Goal: Task Accomplishment & Management: Use online tool/utility

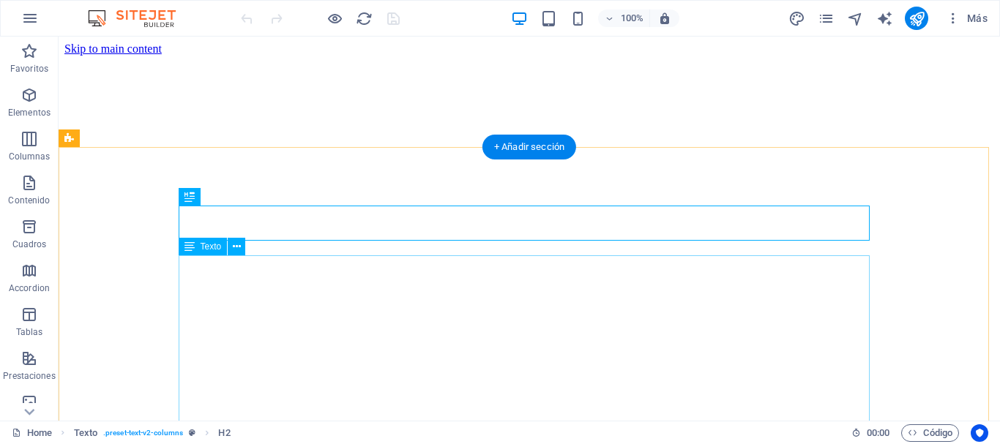
scroll to position [274, 0]
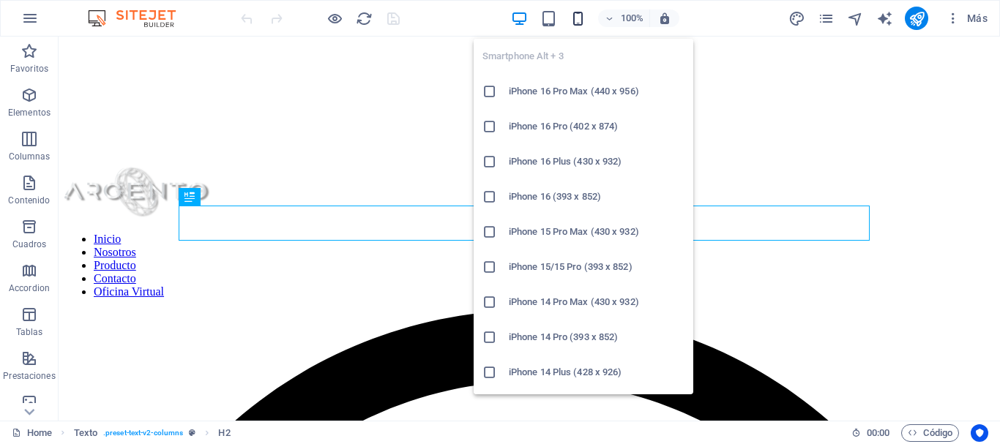
click at [575, 27] on div "Smartphone Alt + 3 iPhone 16 Pro Max (440 x 956) iPhone 16 Pro (402 x 874) iPho…" at bounding box center [584, 210] width 220 height 367
click at [577, 20] on icon "button" at bounding box center [578, 18] width 17 height 17
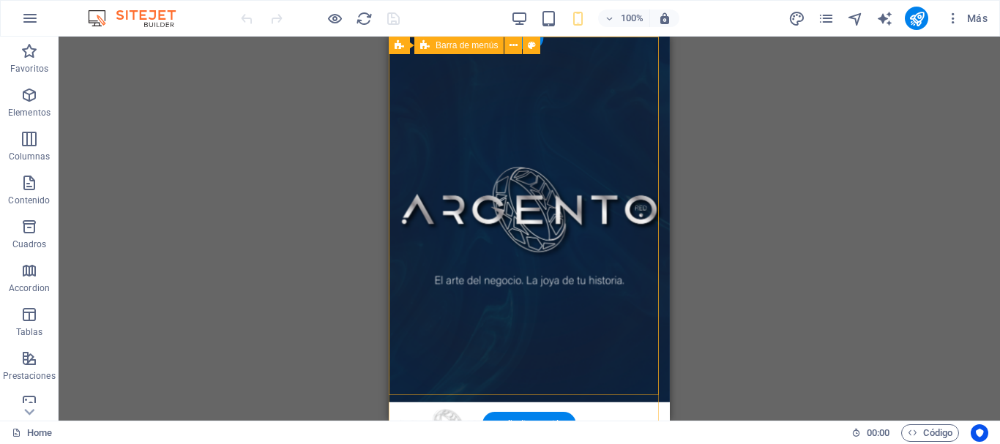
scroll to position [0, 0]
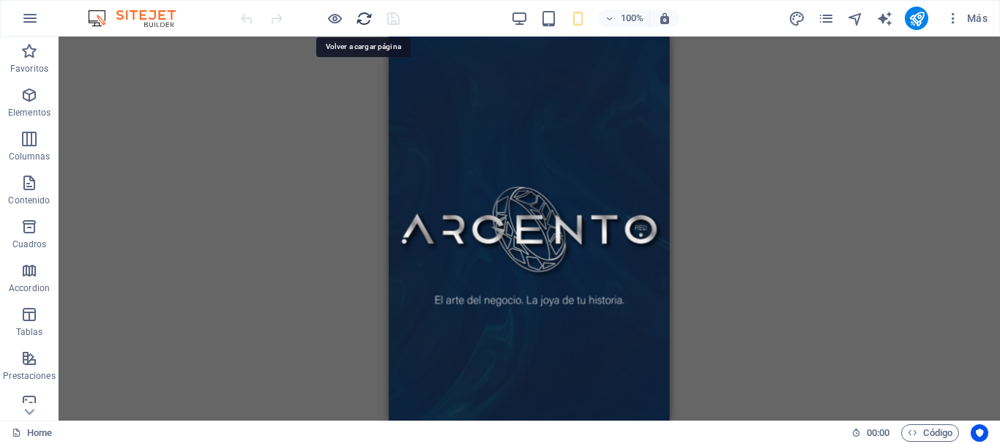
click at [368, 15] on icon "reload" at bounding box center [364, 18] width 17 height 17
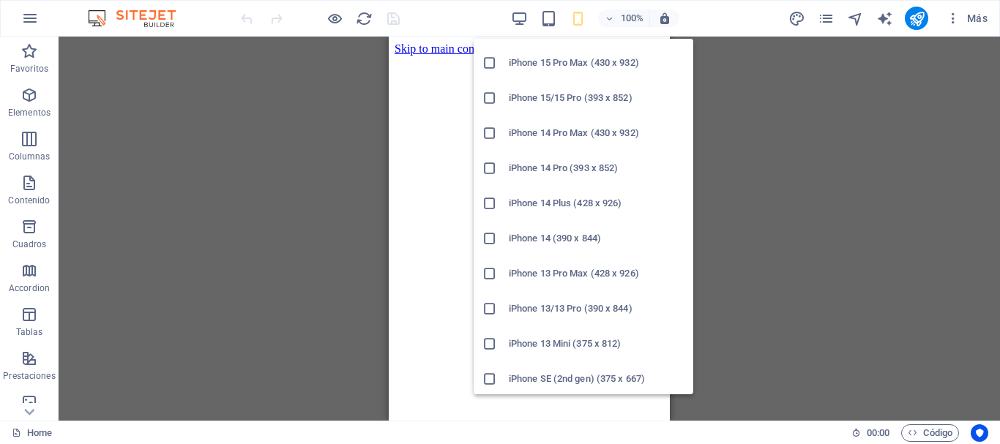
scroll to position [189, 0]
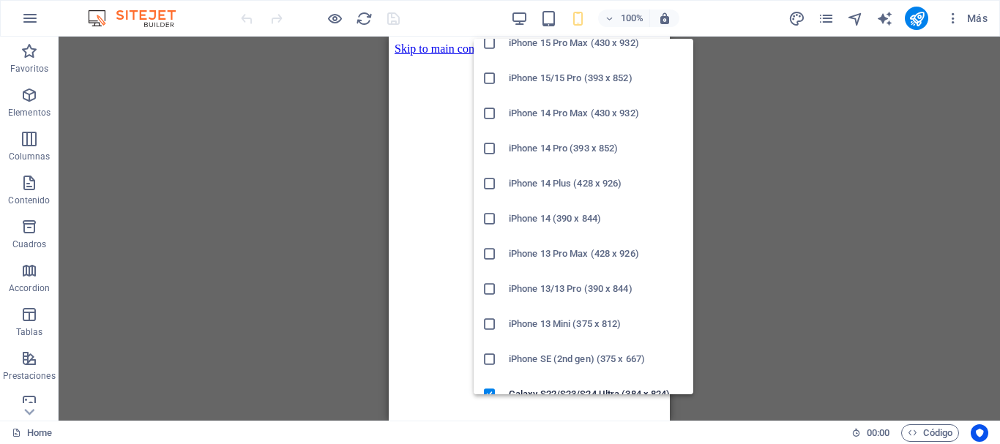
click at [579, 191] on h6 "iPhone 14 Plus (428 x 926)" at bounding box center [597, 184] width 176 height 18
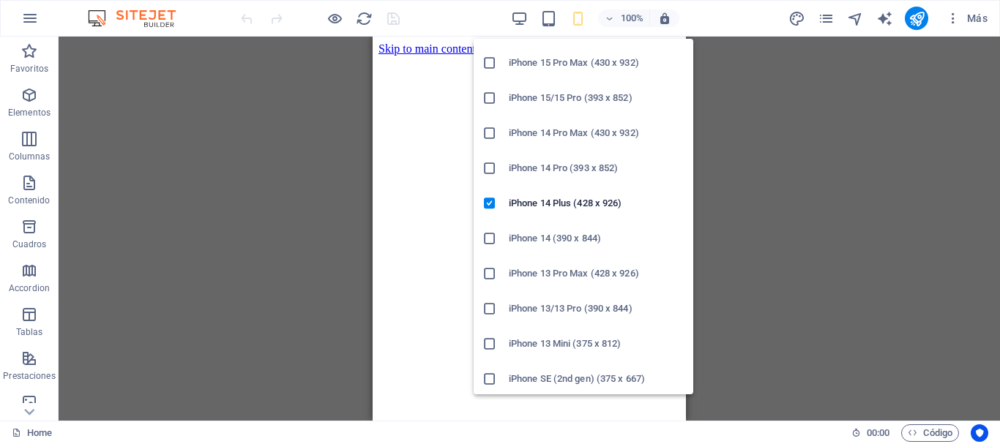
scroll to position [182, 0]
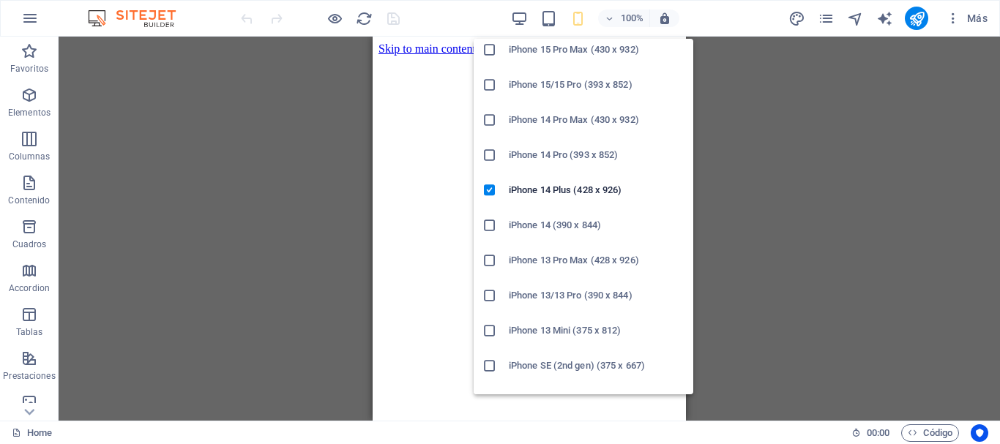
click at [546, 220] on h6 "iPhone 14 (390 x 844)" at bounding box center [597, 226] width 176 height 18
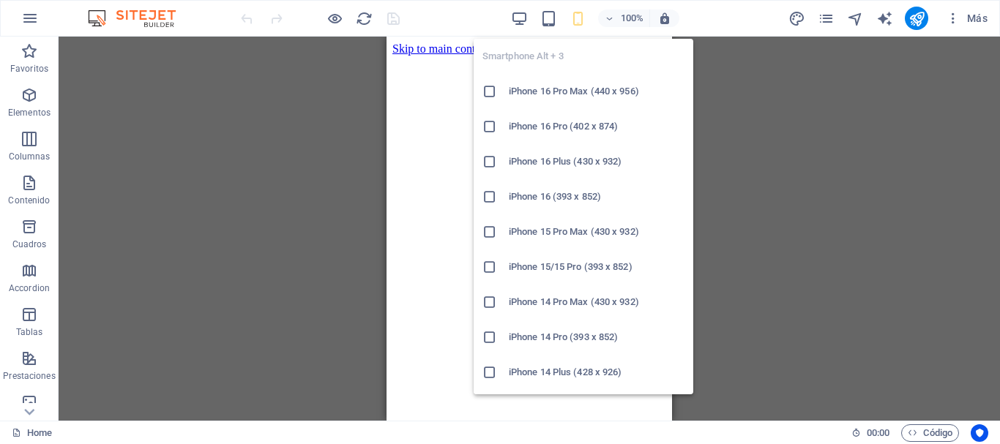
click at [578, 22] on icon "button" at bounding box center [578, 18] width 17 height 17
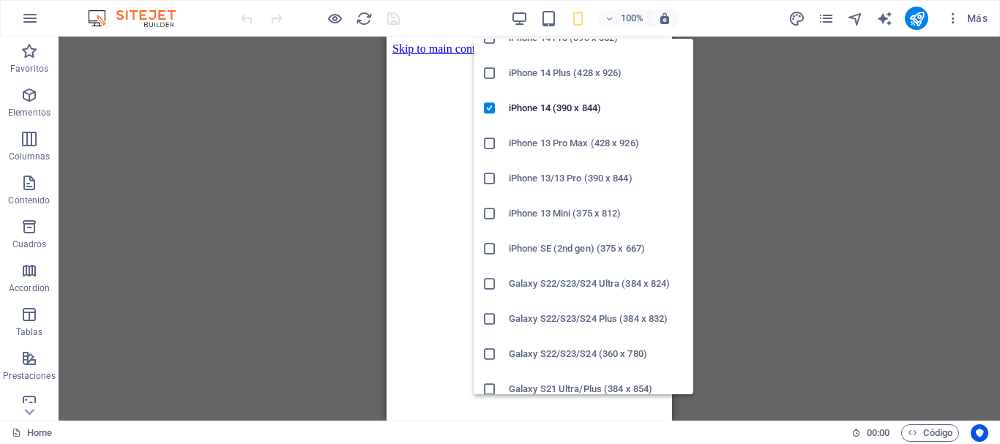
scroll to position [319, 0]
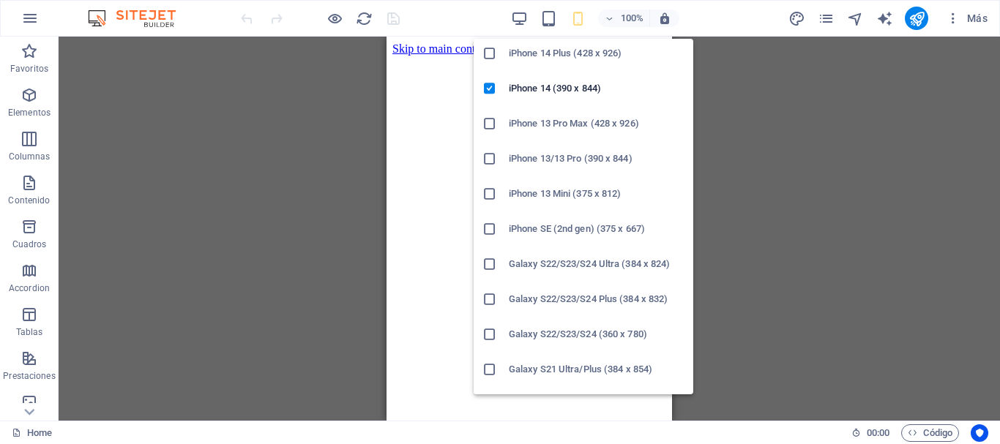
click at [549, 261] on h6 "Galaxy S22/S23/S24 Ultra (384 x 824)" at bounding box center [597, 264] width 176 height 18
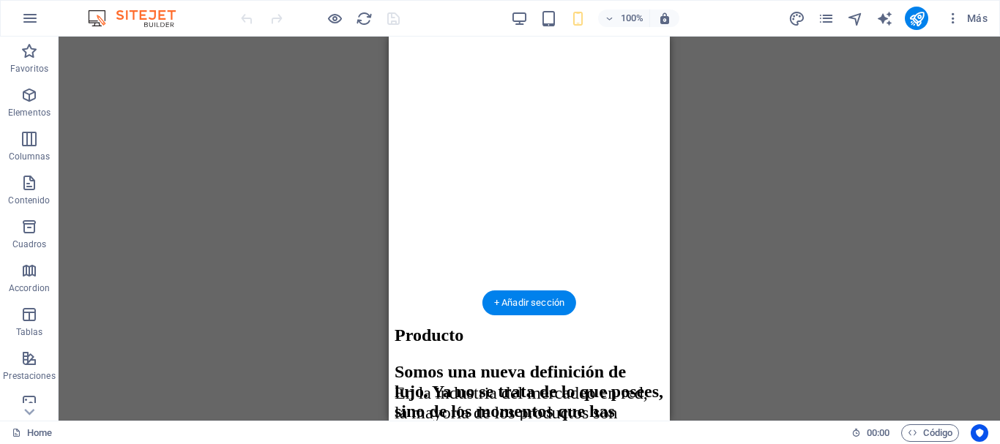
scroll to position [1022, 0]
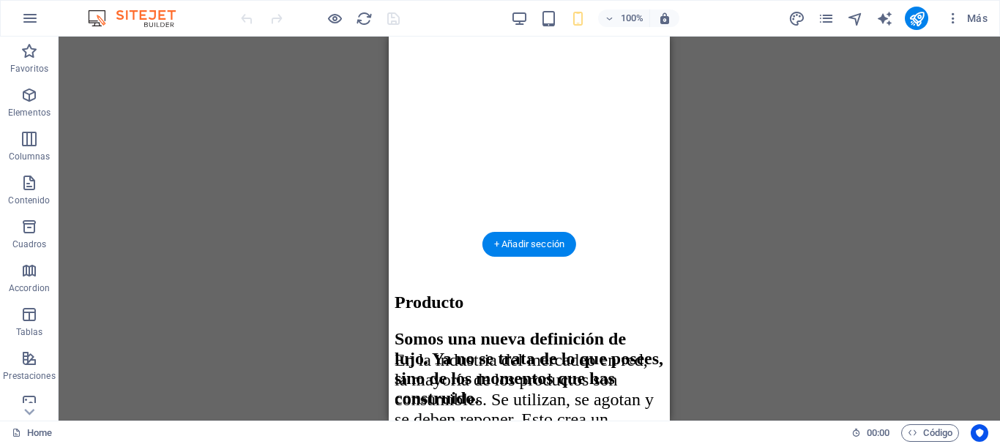
click at [581, 19] on figure at bounding box center [529, 19] width 269 height 0
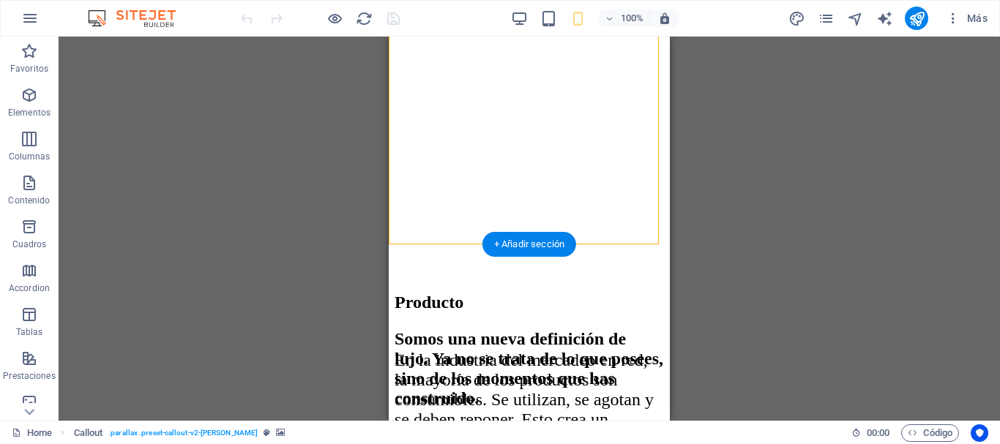
click at [432, 19] on figure at bounding box center [529, 19] width 269 height 0
select select "px"
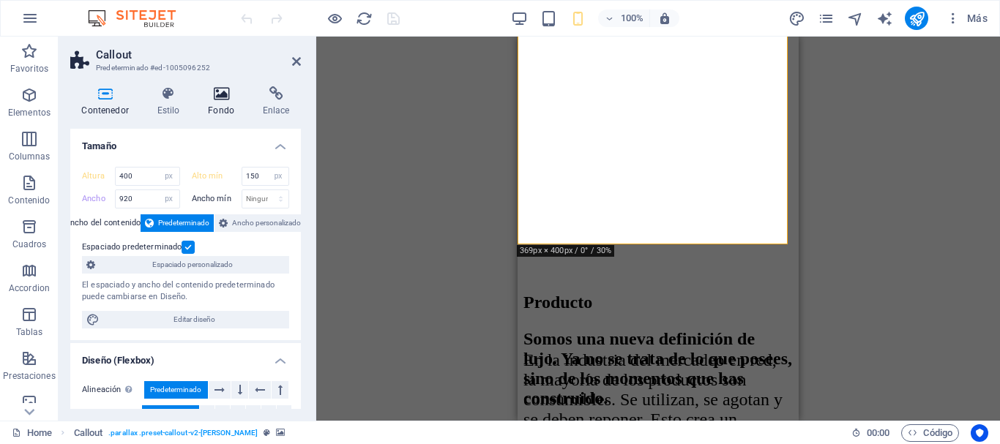
click at [223, 98] on icon at bounding box center [221, 93] width 49 height 15
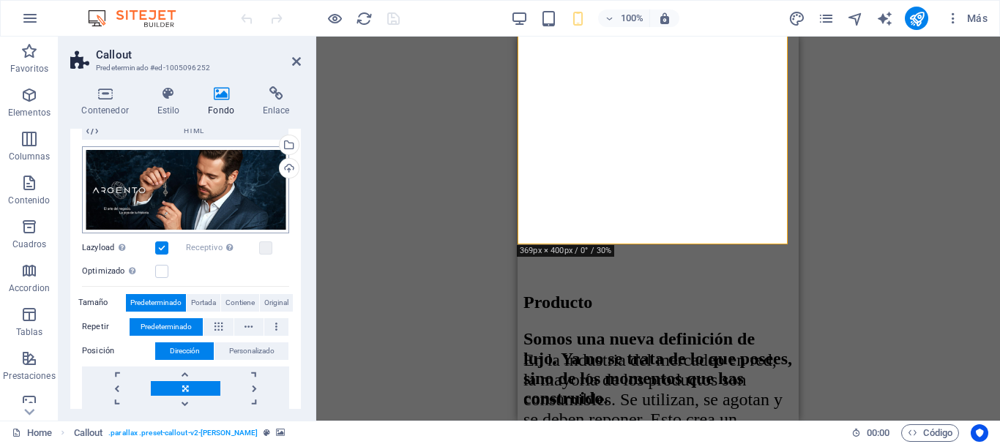
scroll to position [156, 0]
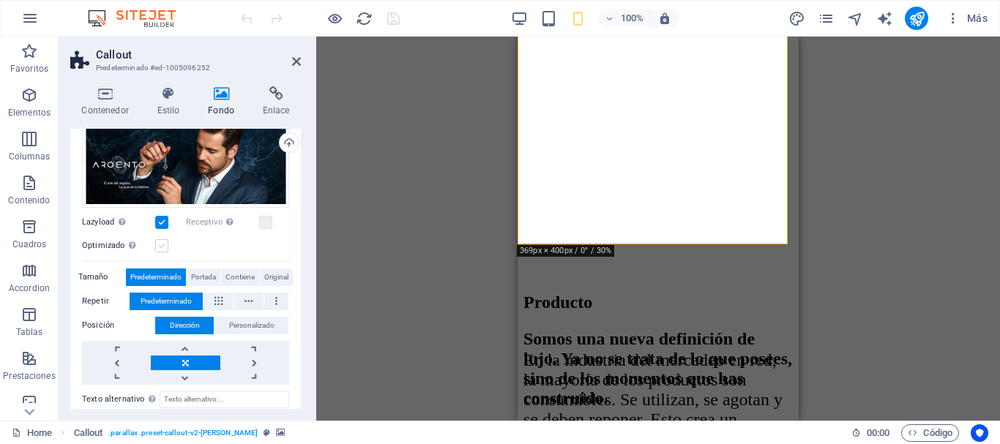
click at [164, 249] on label at bounding box center [161, 245] width 13 height 13
click at [0, 0] on input "Optimizado Las imágenes se comprimen para así mejorar la velocidad de las págin…" at bounding box center [0, 0] width 0 height 0
click at [263, 222] on label at bounding box center [265, 222] width 13 height 13
click at [0, 0] on input "Receptivo Automáticamente cargar tamaños optimizados de smartphone e imagen ret…" at bounding box center [0, 0] width 0 height 0
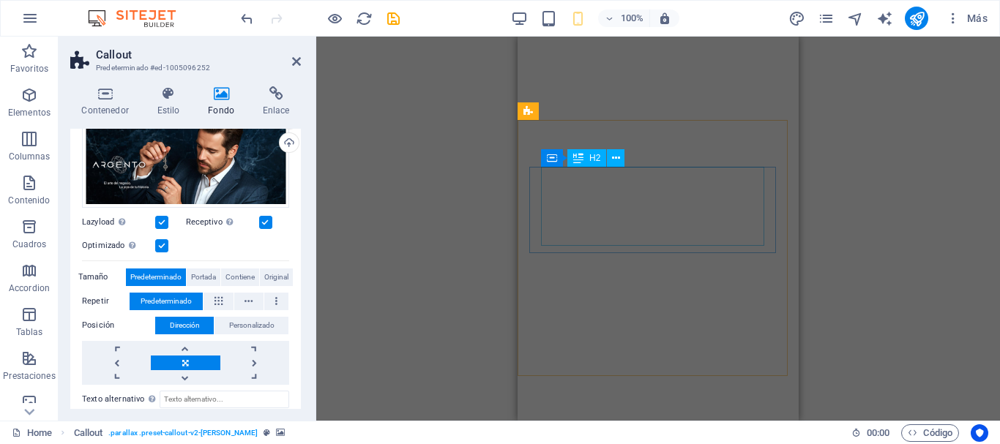
scroll to position [1725, 0]
click at [546, 100] on figure at bounding box center [657, 100] width 269 height 0
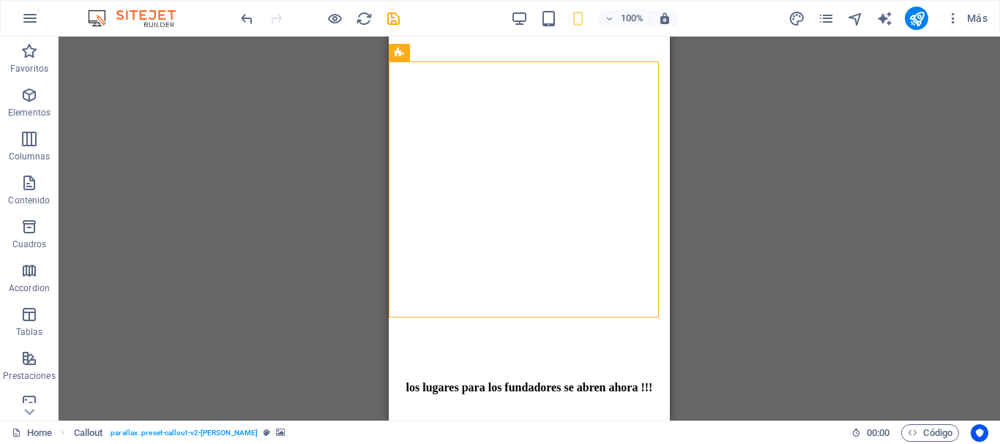
click at [546, 100] on figure at bounding box center [529, 100] width 269 height 0
select select "px"
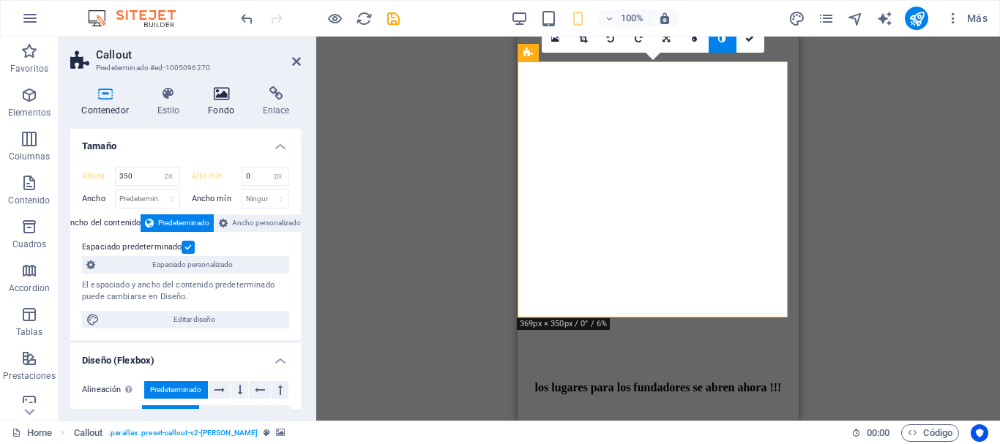
click at [227, 92] on icon at bounding box center [221, 93] width 49 height 15
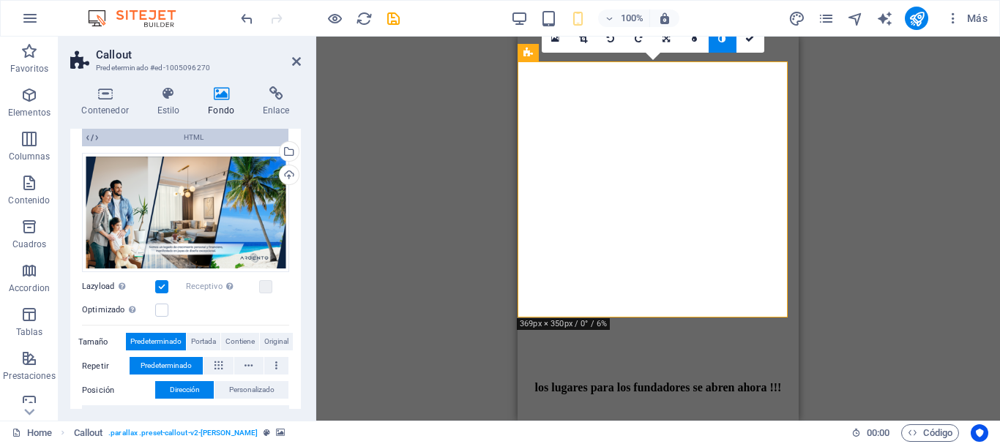
scroll to position [149, 0]
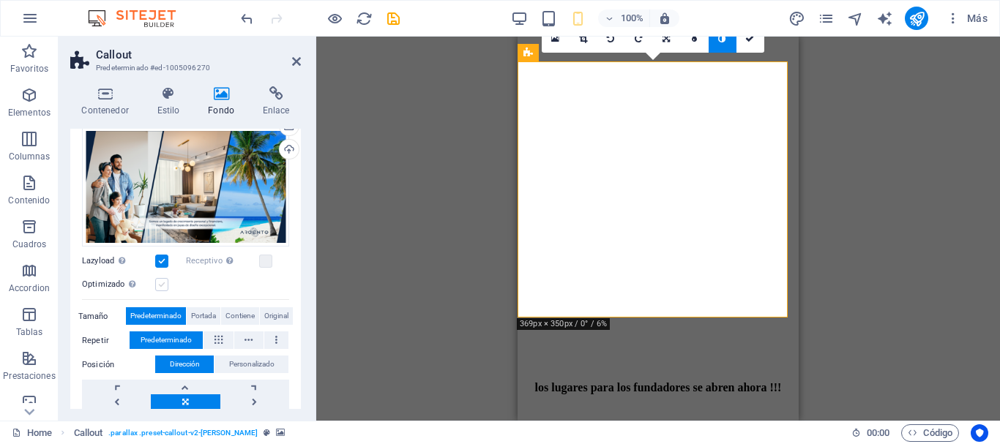
click at [161, 283] on label at bounding box center [161, 284] width 13 height 13
click at [0, 0] on input "Optimizado Las imágenes se comprimen para así mejorar la velocidad de las págin…" at bounding box center [0, 0] width 0 height 0
click at [264, 261] on label at bounding box center [265, 261] width 13 height 13
click at [0, 0] on input "Receptivo Automáticamente cargar tamaños optimizados de smartphone e imagen ret…" at bounding box center [0, 0] width 0 height 0
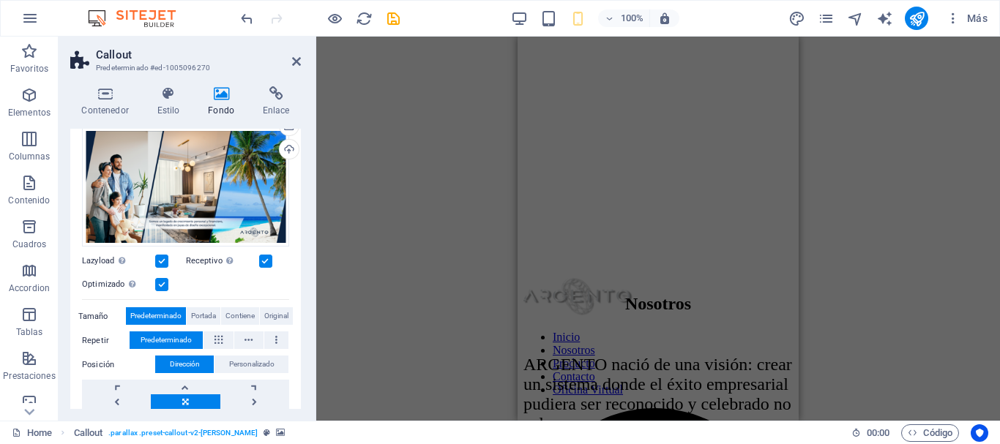
scroll to position [0, 0]
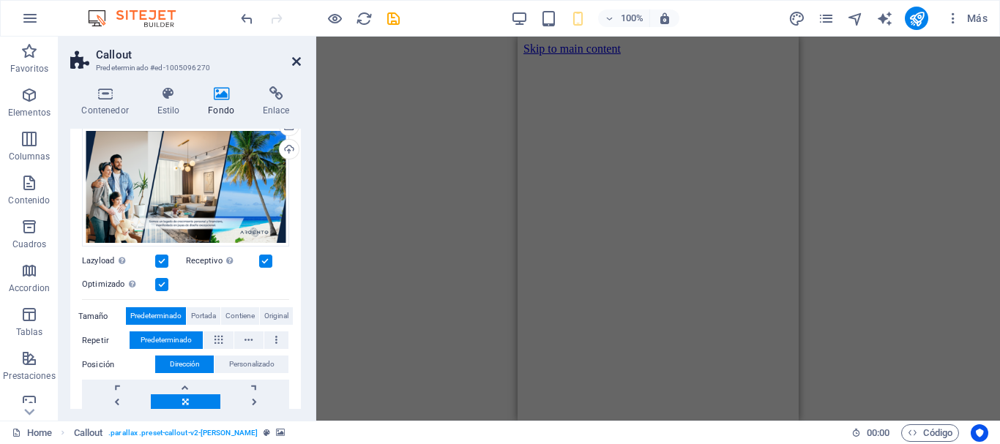
click at [295, 66] on icon at bounding box center [296, 62] width 9 height 12
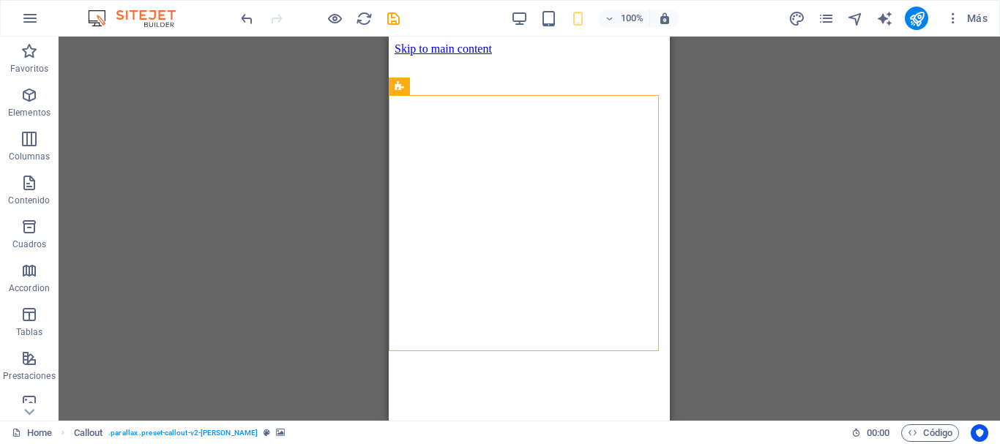
scroll to position [1691, 0]
click at [389, 23] on icon "save" at bounding box center [393, 18] width 17 height 17
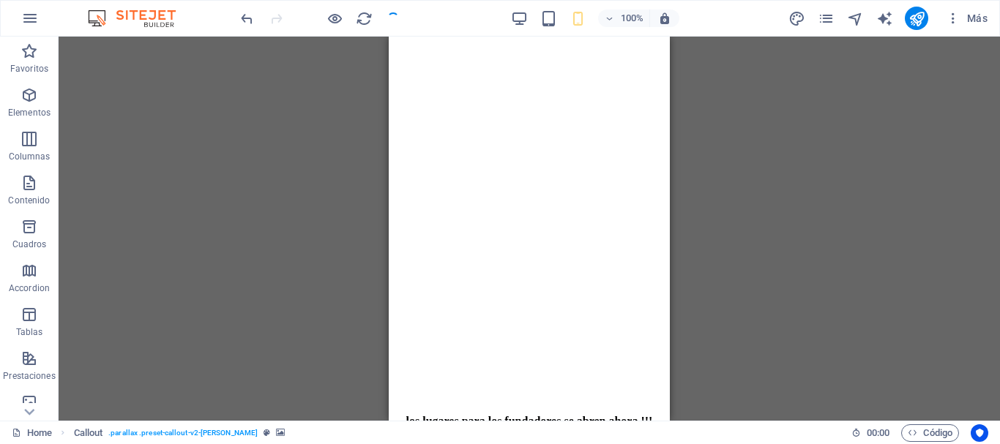
checkbox input "false"
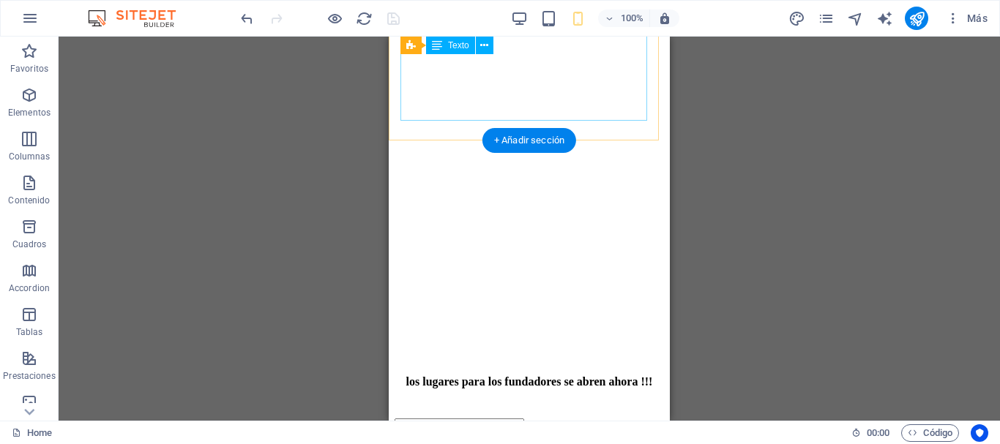
scroll to position [1744, 0]
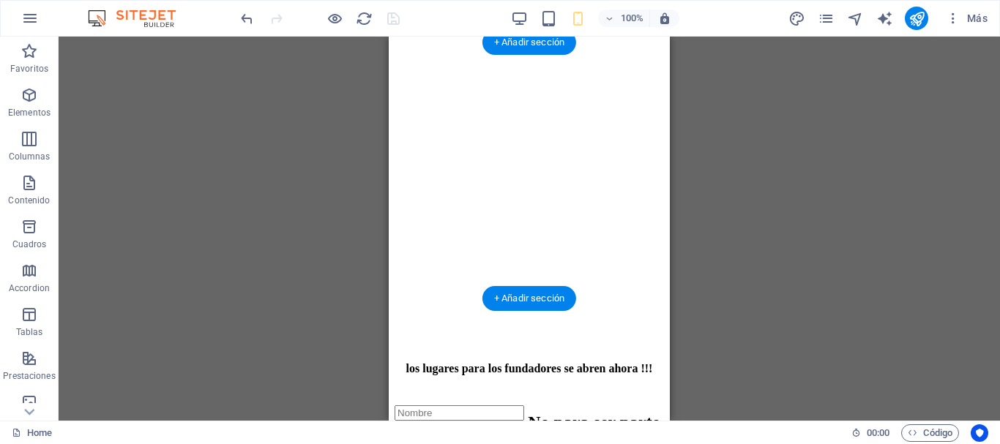
click at [435, 89] on figure at bounding box center [529, 89] width 269 height 0
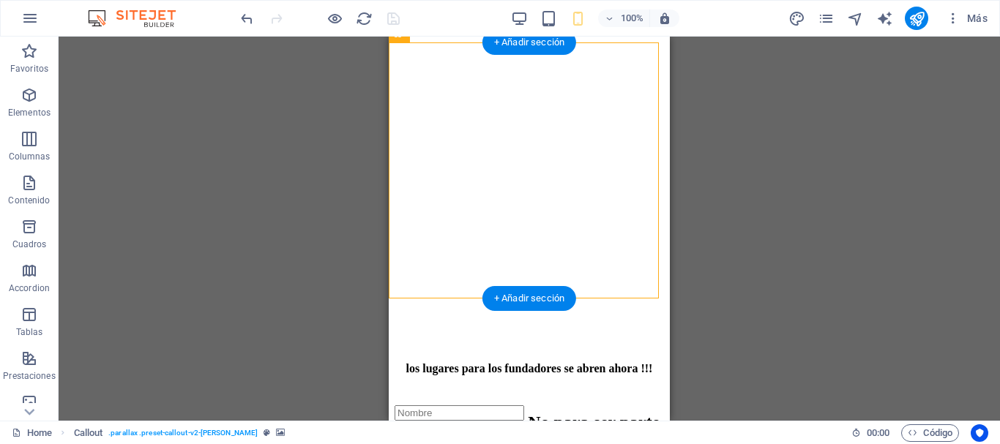
click at [435, 89] on figure at bounding box center [529, 89] width 269 height 0
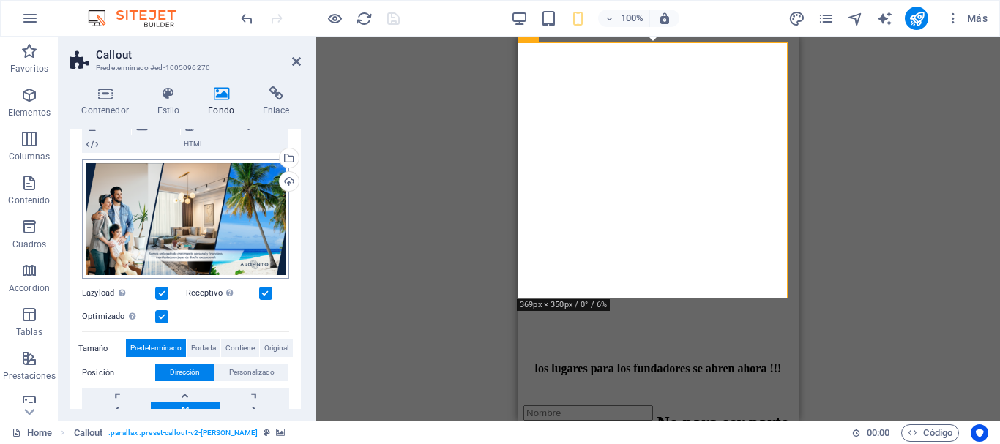
scroll to position [137, 0]
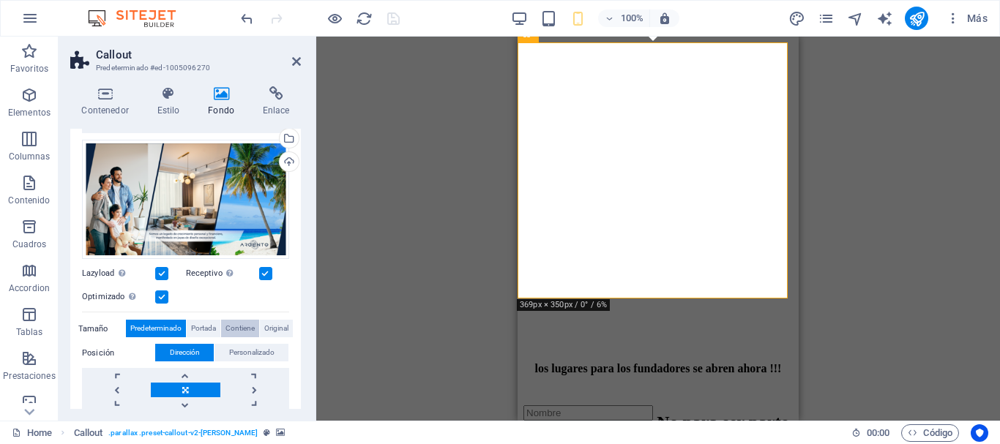
click at [239, 327] on span "Contiene" at bounding box center [239, 329] width 29 height 18
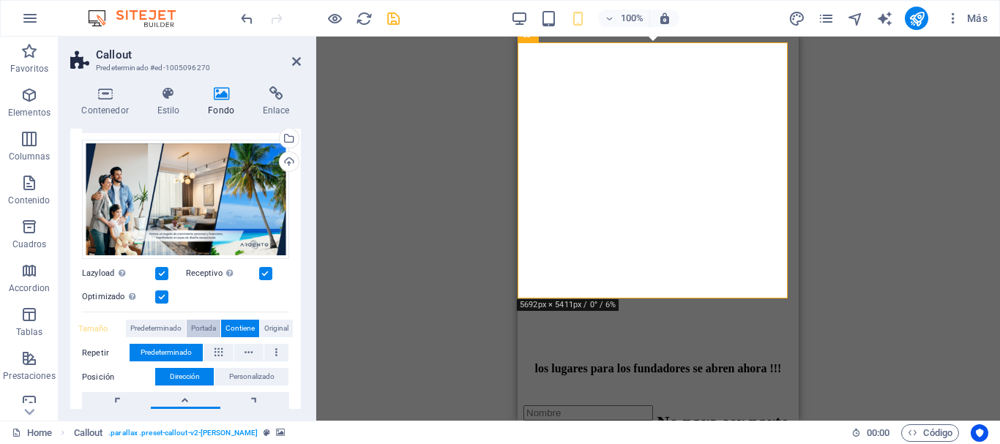
click at [205, 324] on span "Portada" at bounding box center [203, 329] width 25 height 18
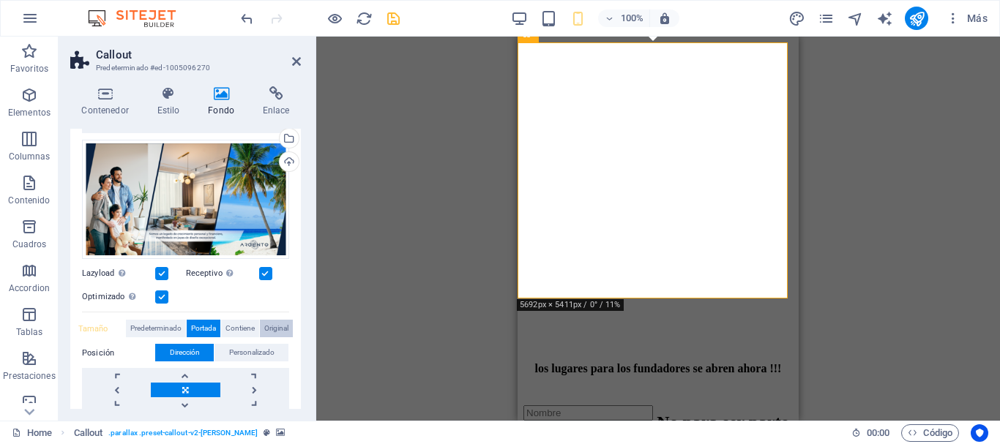
click at [275, 329] on span "Original" at bounding box center [276, 329] width 24 height 18
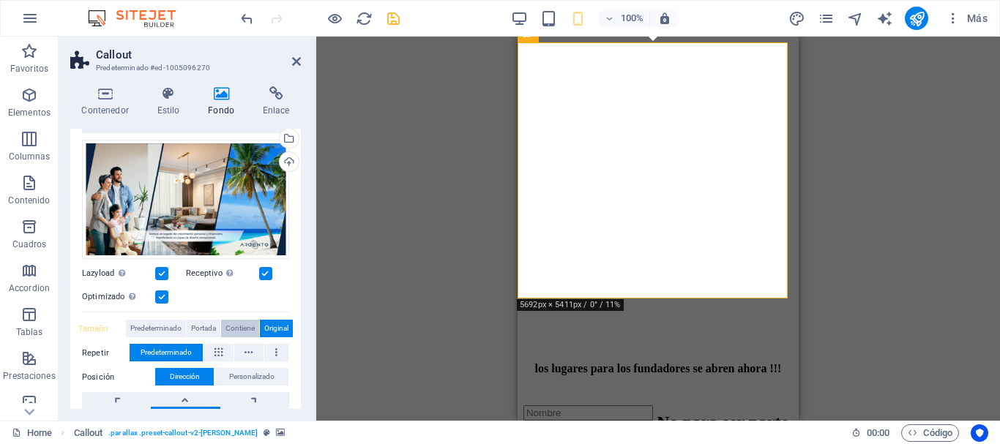
click at [228, 327] on span "Contiene" at bounding box center [239, 329] width 29 height 18
click at [527, 89] on figure at bounding box center [657, 89] width 269 height 0
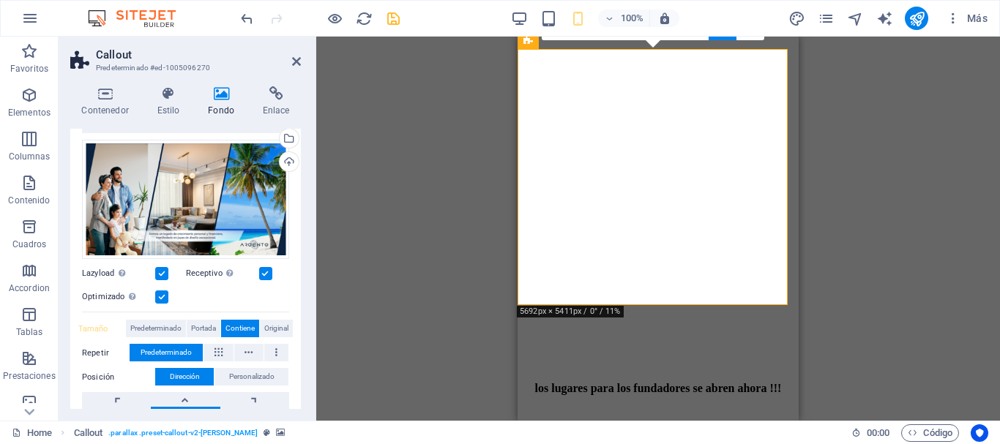
scroll to position [1737, 0]
click at [527, 92] on figure at bounding box center [657, 92] width 269 height 0
click at [110, 97] on icon at bounding box center [105, 93] width 70 height 15
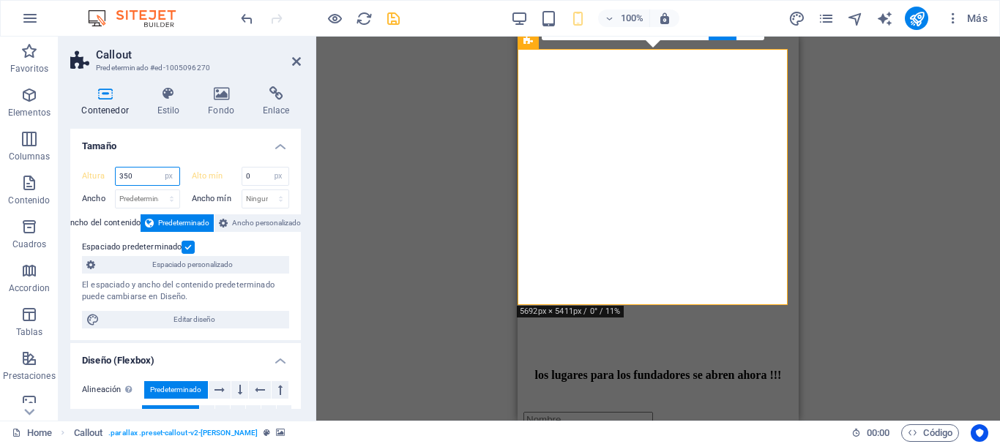
click at [143, 183] on input "350" at bounding box center [148, 177] width 64 height 18
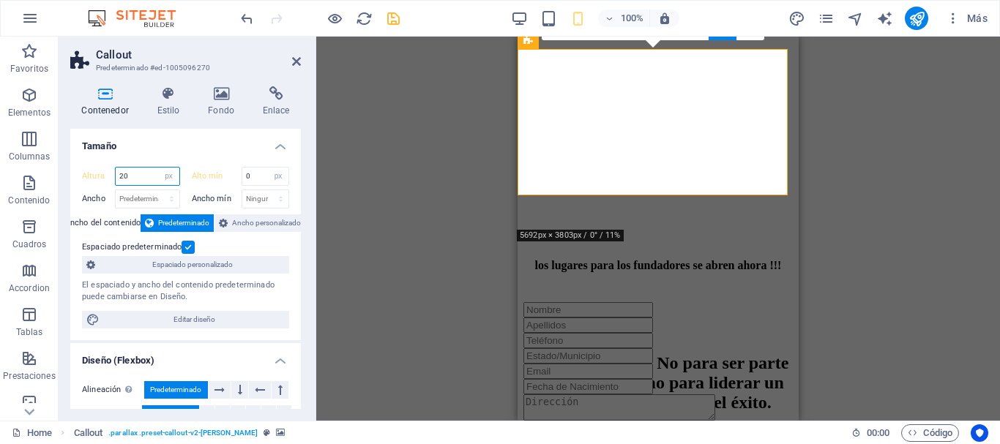
type input "2"
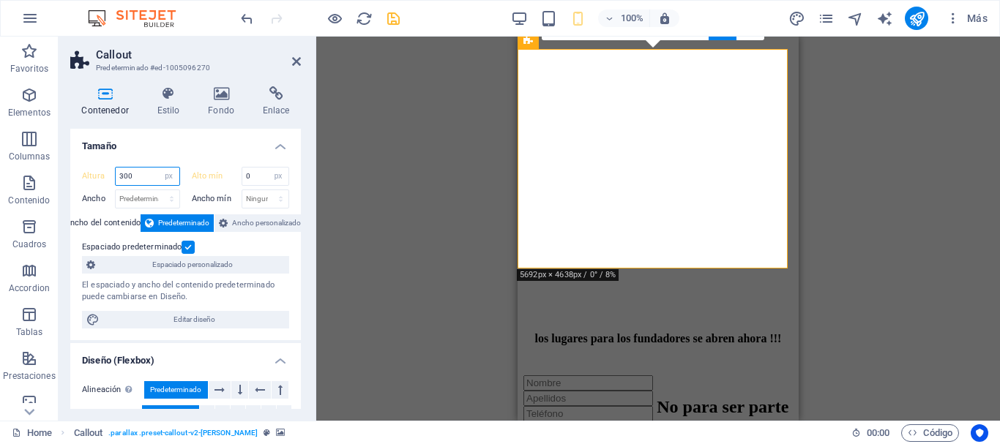
type input "300"
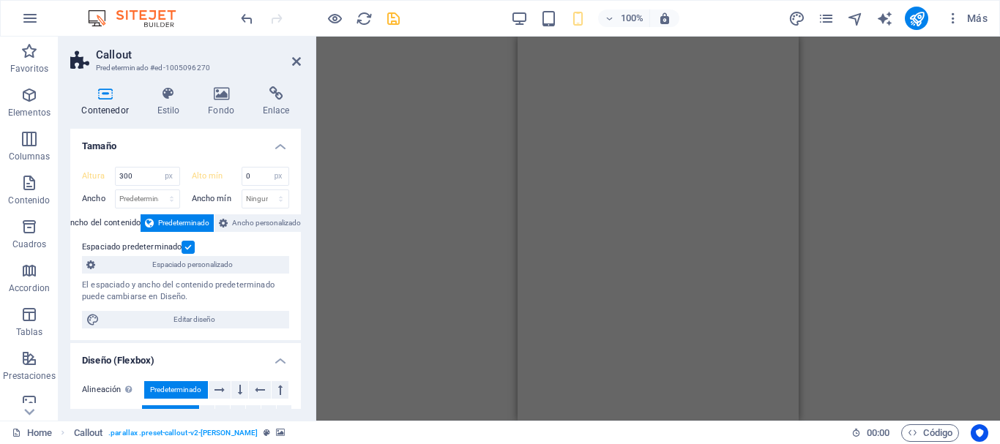
scroll to position [859, 0]
click at [548, 117] on figure at bounding box center [657, 117] width 269 height 0
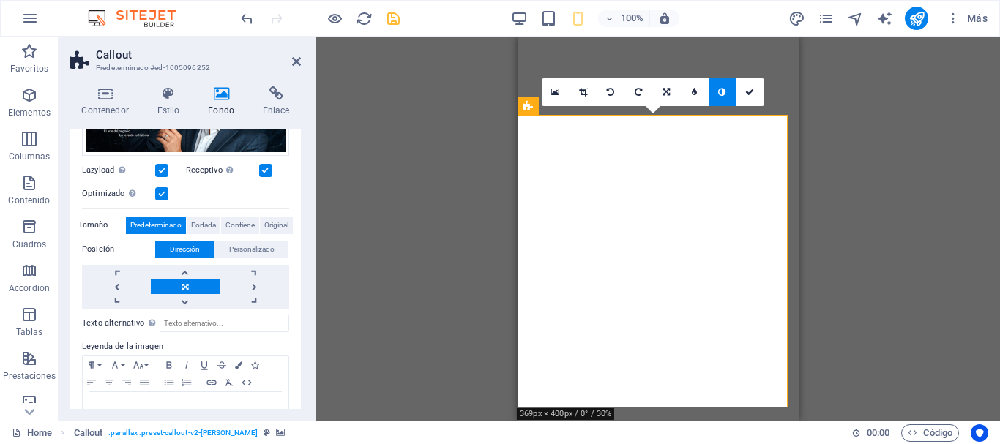
scroll to position [221, 0]
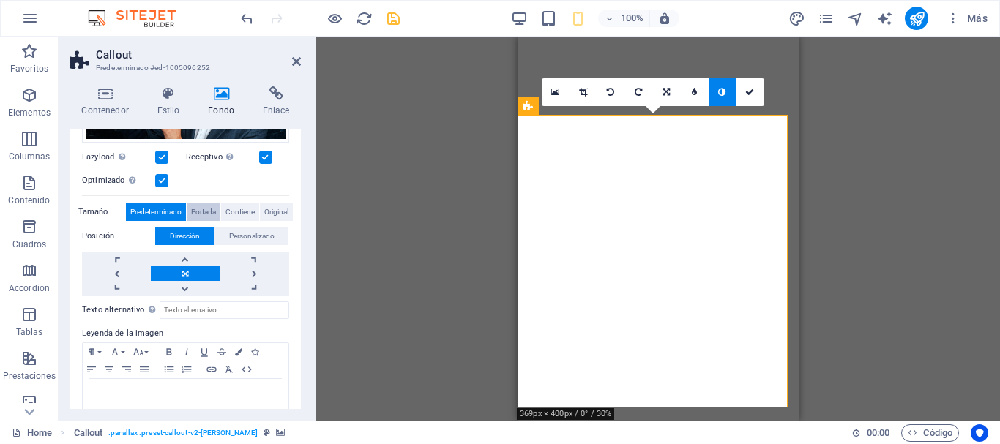
click at [198, 206] on span "Portada" at bounding box center [203, 213] width 25 height 18
click at [244, 210] on span "Contiene" at bounding box center [239, 213] width 29 height 18
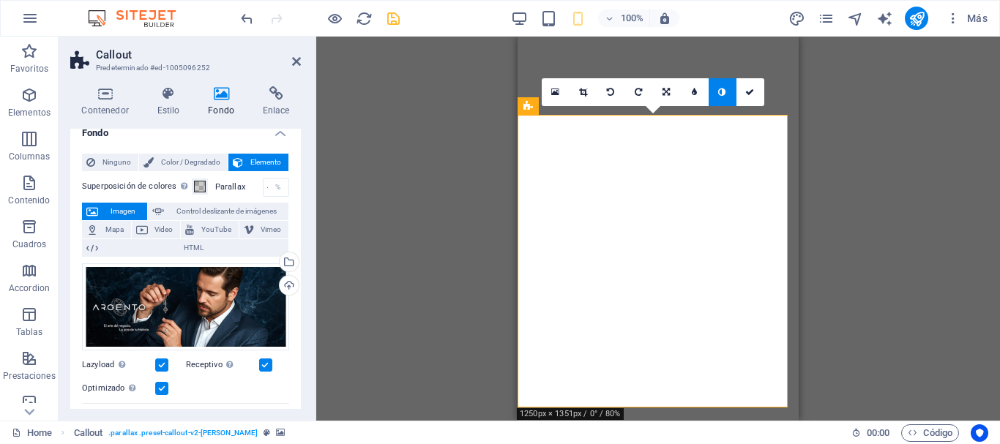
scroll to position [0, 0]
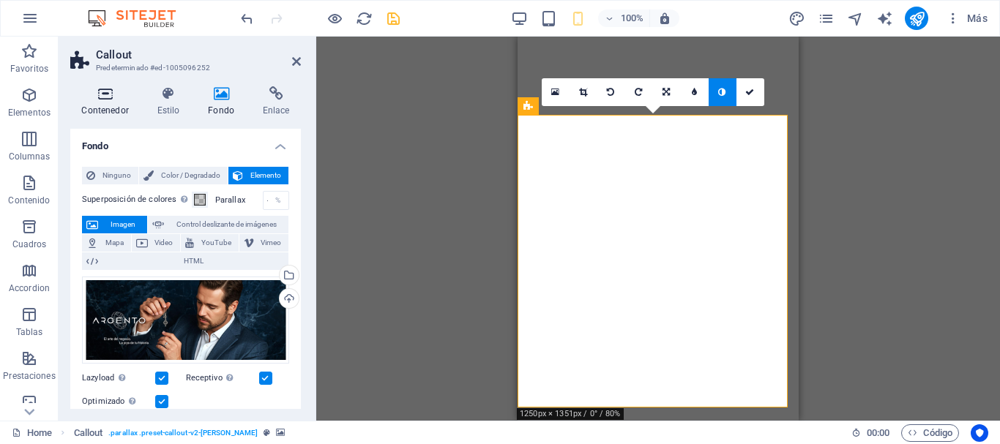
click at [105, 89] on icon at bounding box center [105, 93] width 70 height 15
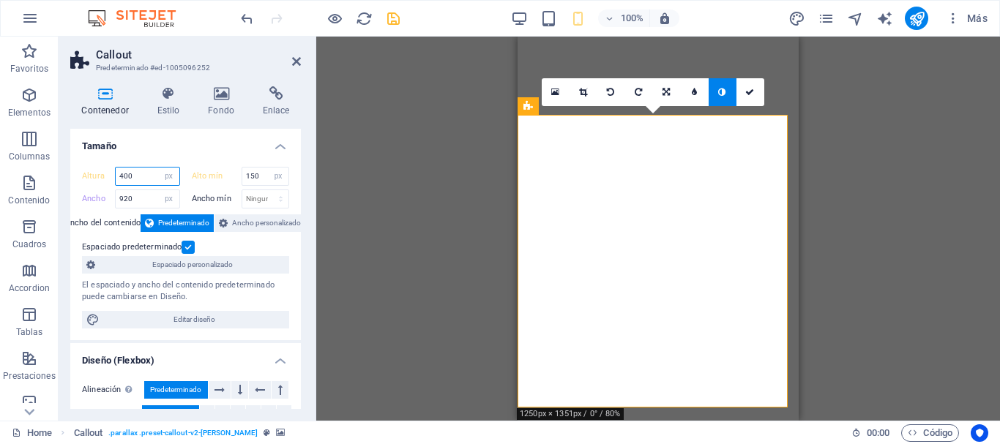
click at [139, 180] on input "400" at bounding box center [148, 177] width 64 height 18
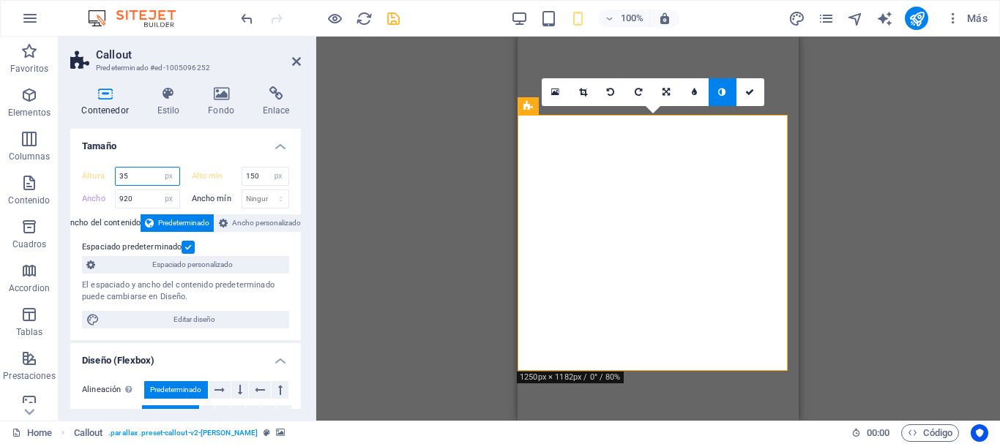
type input "3"
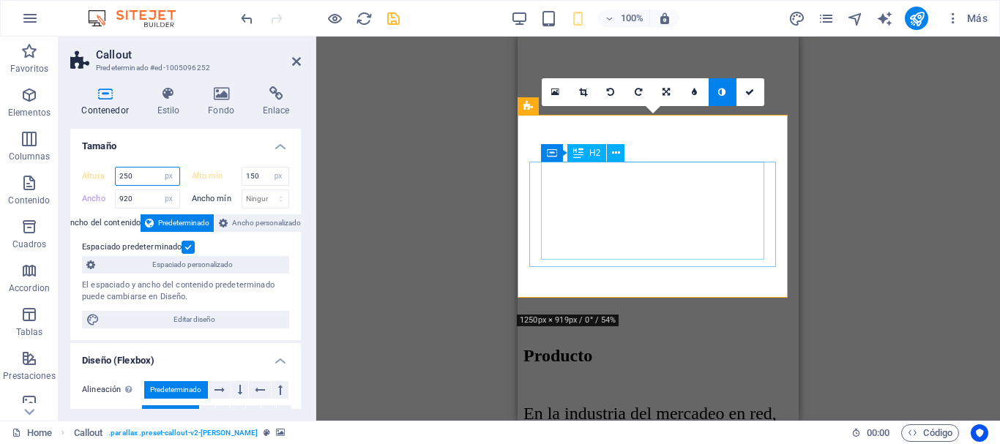
type input "250"
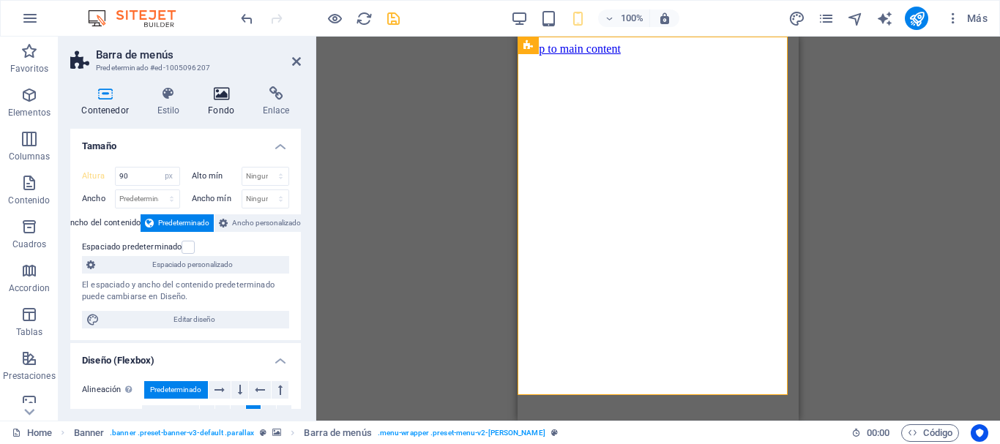
click at [226, 95] on icon at bounding box center [221, 93] width 49 height 15
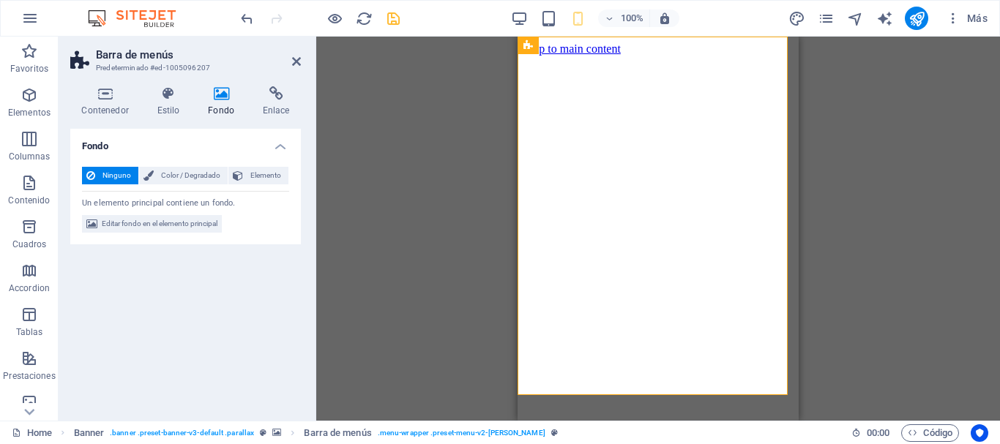
click at [556, 56] on figure at bounding box center [657, 56] width 269 height 0
select select "px"
select select "vh"
select select "header"
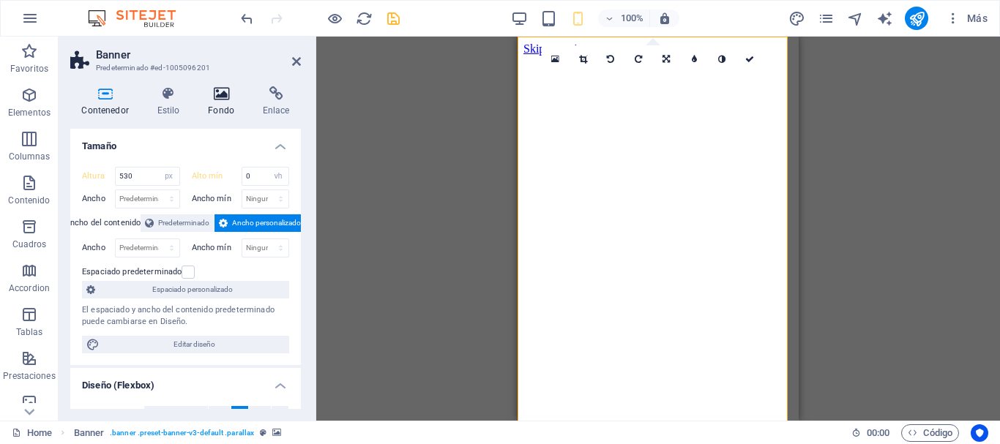
click at [220, 100] on icon at bounding box center [221, 93] width 49 height 15
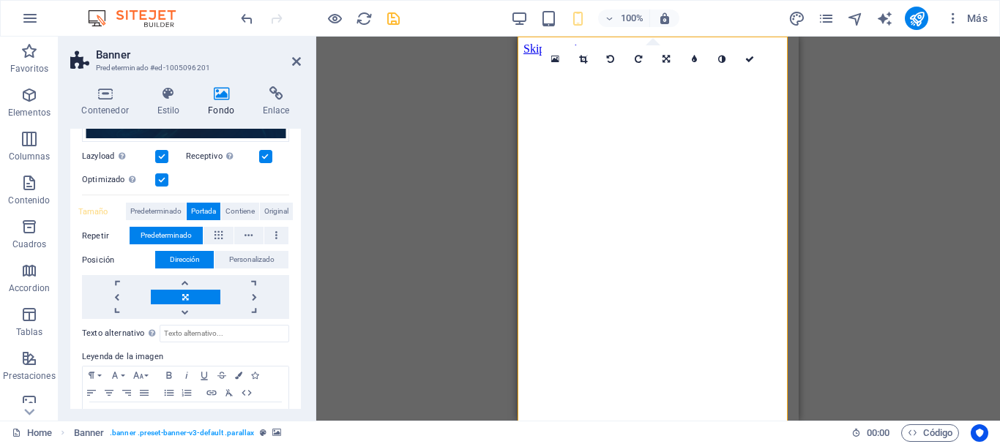
scroll to position [221, 0]
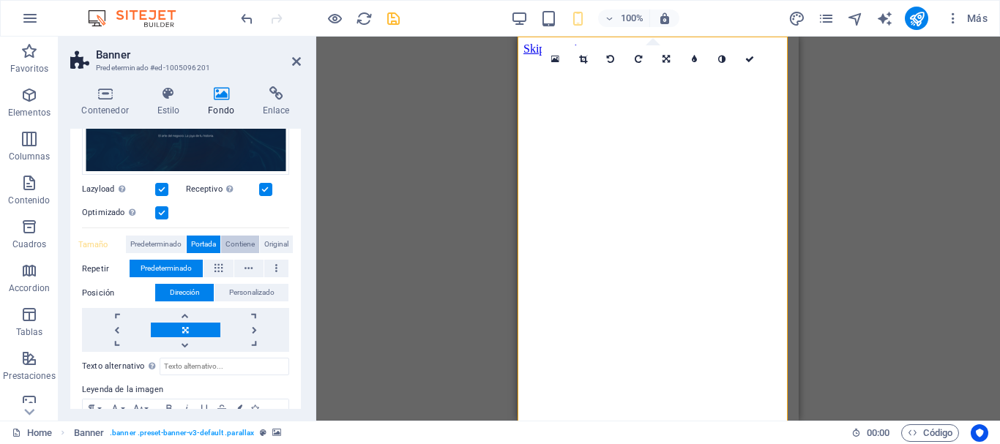
click at [239, 242] on span "Contiene" at bounding box center [239, 245] width 29 height 18
click at [111, 102] on h4 "Contenedor" at bounding box center [107, 101] width 75 height 31
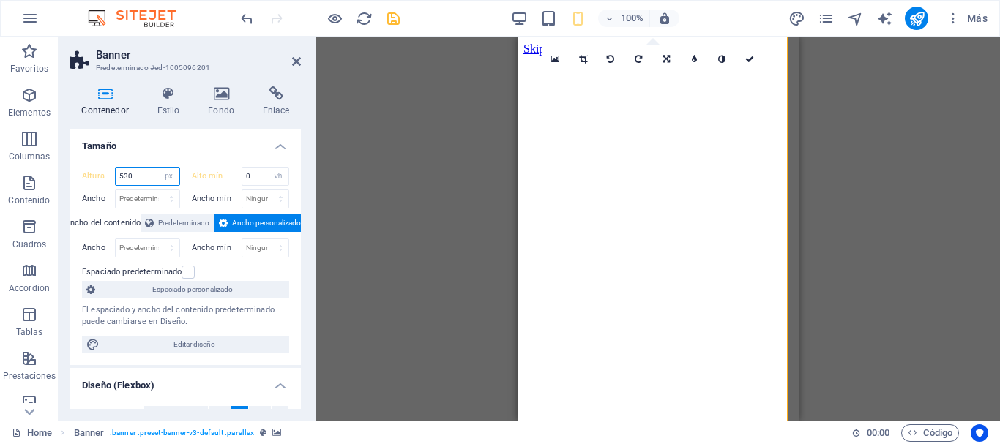
click at [140, 178] on input "530" at bounding box center [148, 177] width 64 height 18
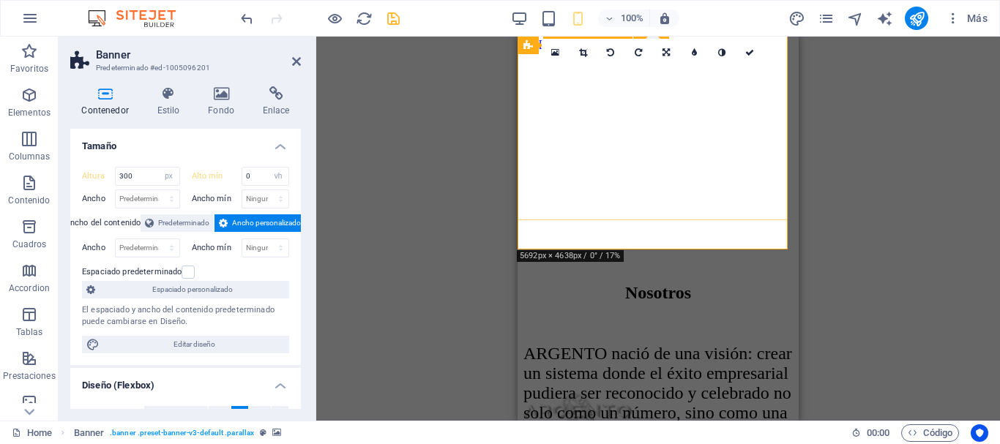
scroll to position [0, 0]
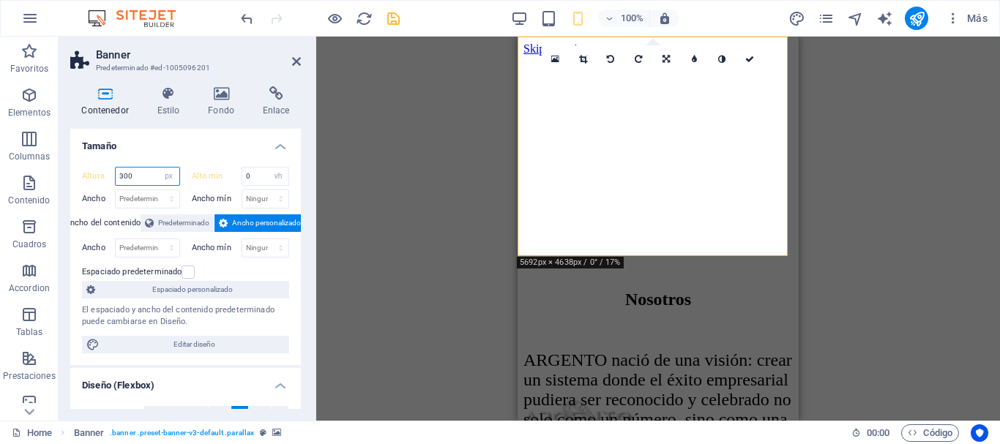
click at [144, 181] on input "300" at bounding box center [148, 177] width 64 height 18
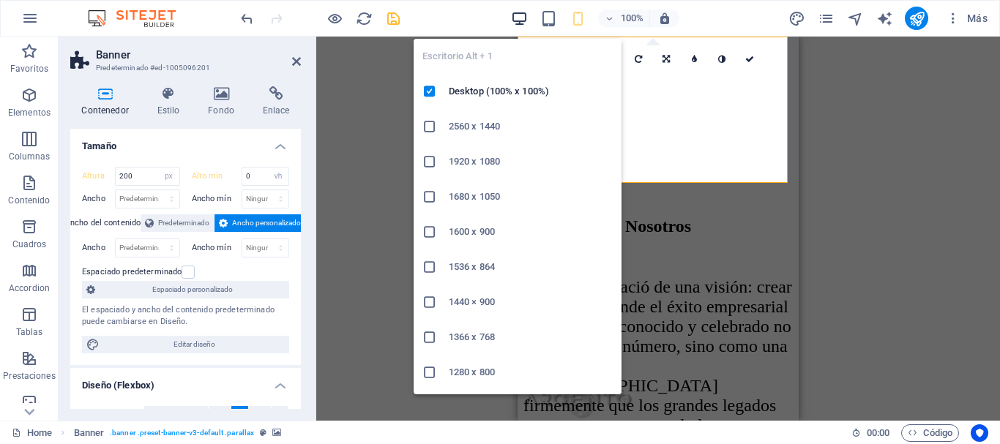
click at [522, 19] on icon "button" at bounding box center [519, 18] width 17 height 17
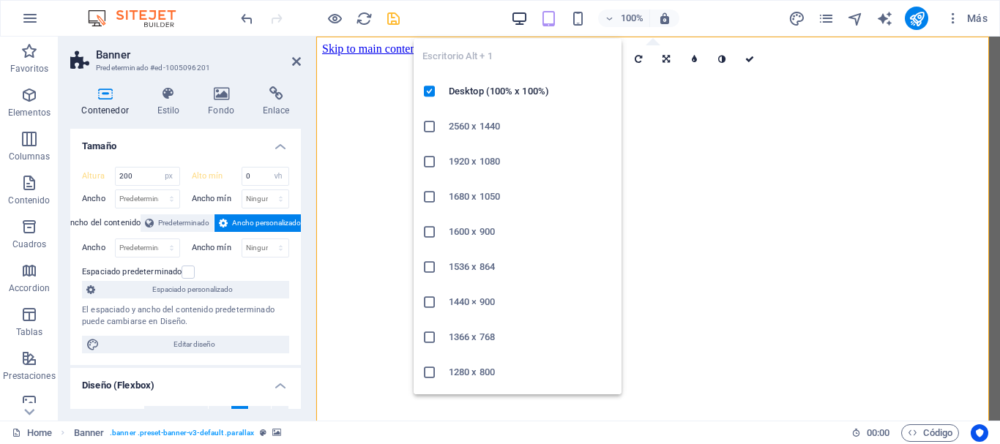
type input "730"
type input "100"
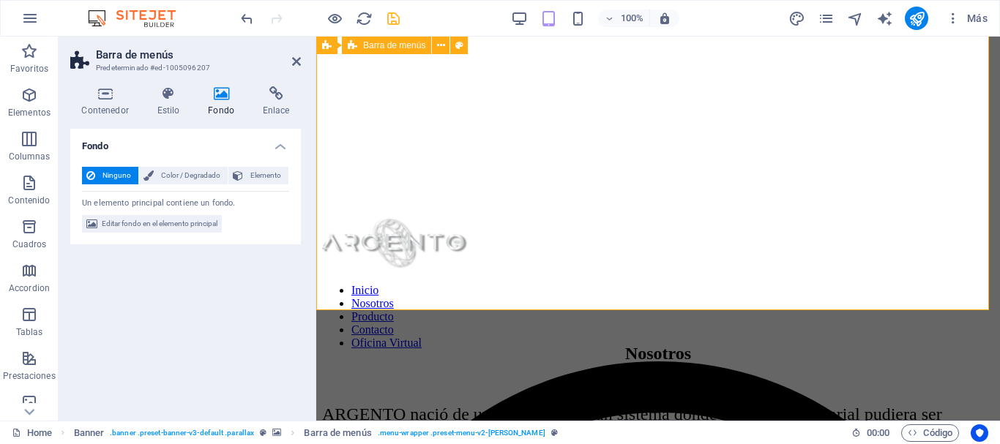
scroll to position [241, 0]
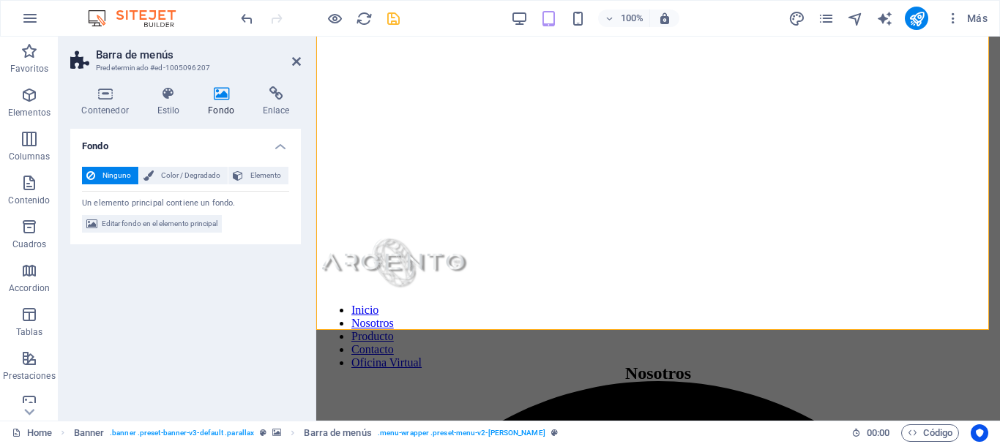
click at [223, 93] on icon at bounding box center [221, 93] width 49 height 15
click at [104, 95] on icon at bounding box center [105, 93] width 70 height 15
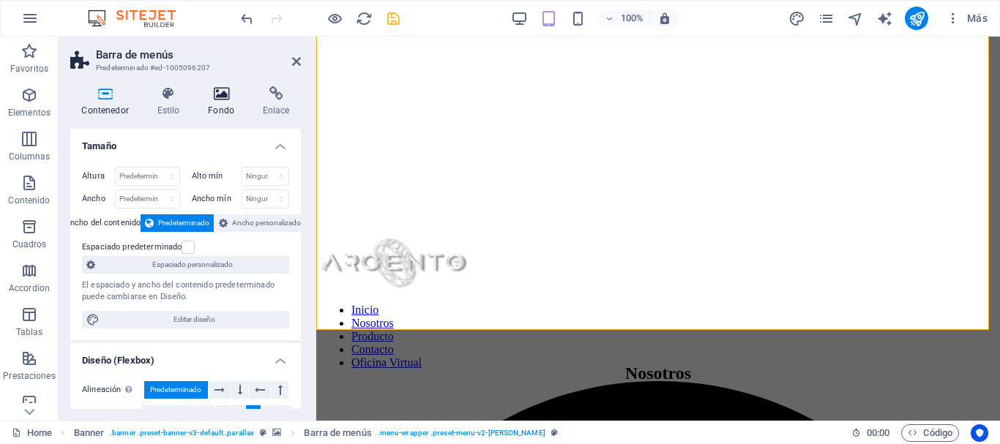
click at [218, 100] on icon at bounding box center [221, 93] width 49 height 15
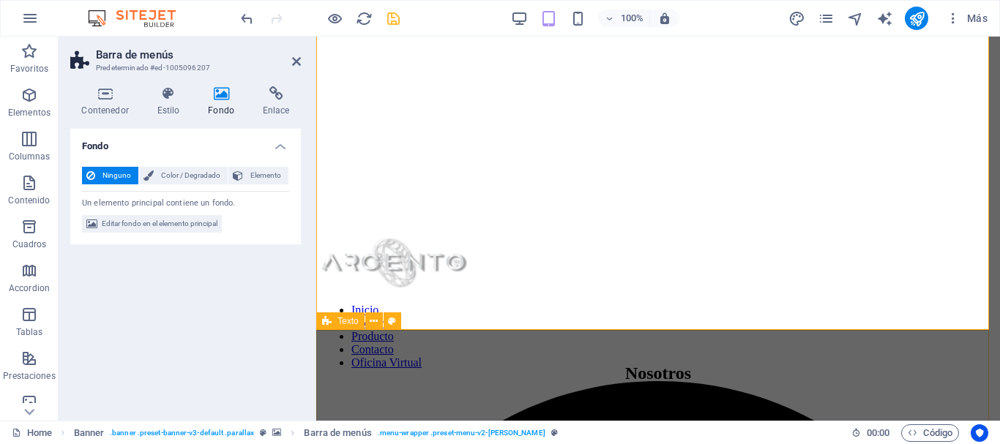
drag, startPoint x: 351, startPoint y: 351, endPoint x: 336, endPoint y: 332, distance: 24.0
select select "px"
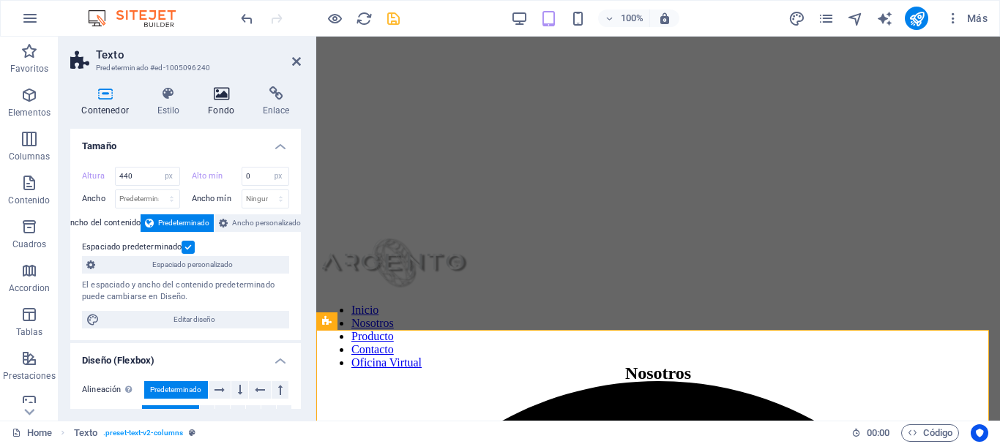
click at [224, 94] on icon at bounding box center [221, 93] width 49 height 15
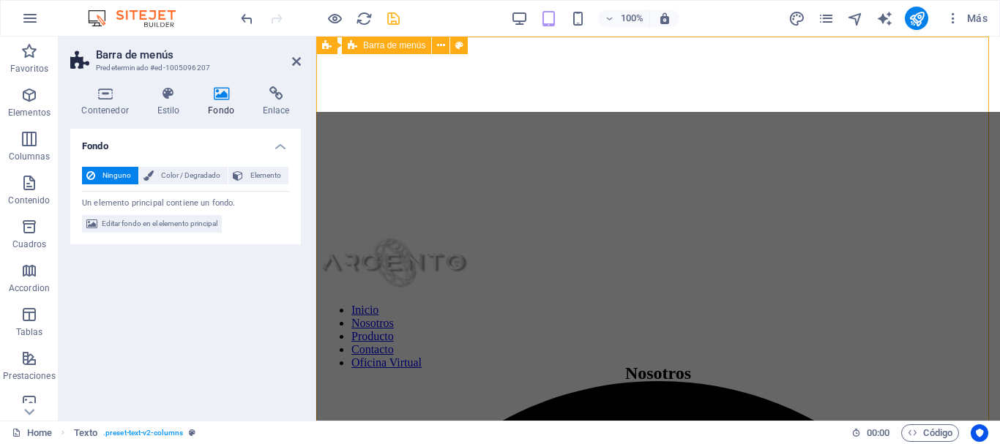
scroll to position [0, 0]
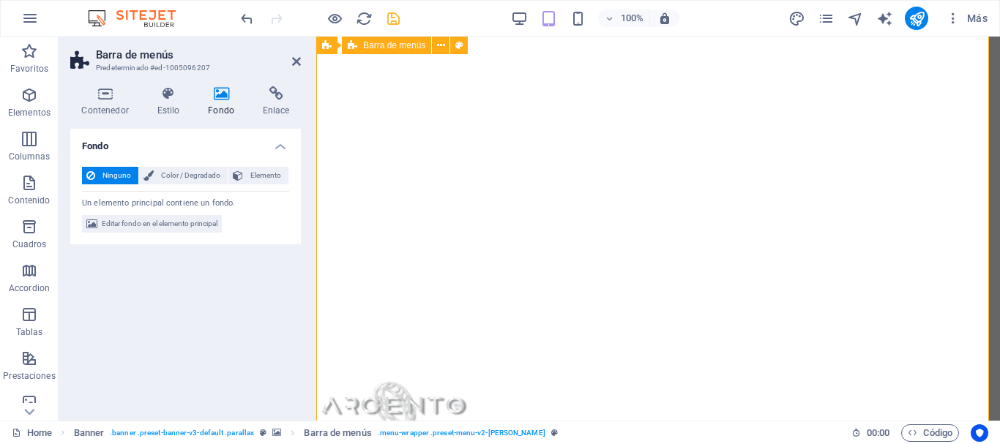
scroll to position [85, 0]
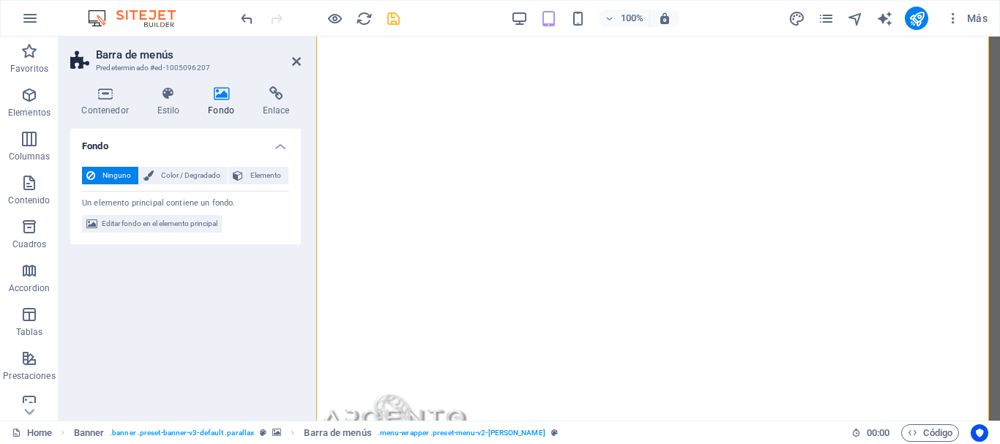
click at [225, 98] on icon at bounding box center [221, 93] width 49 height 15
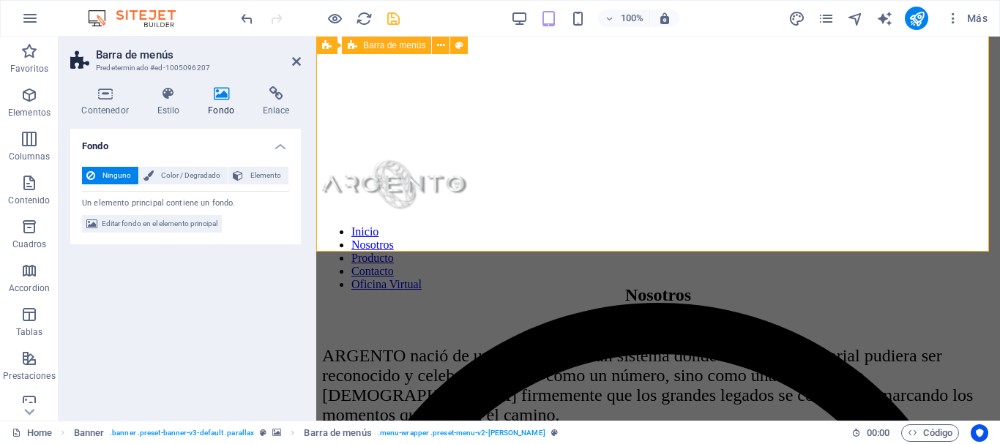
scroll to position [332, 0]
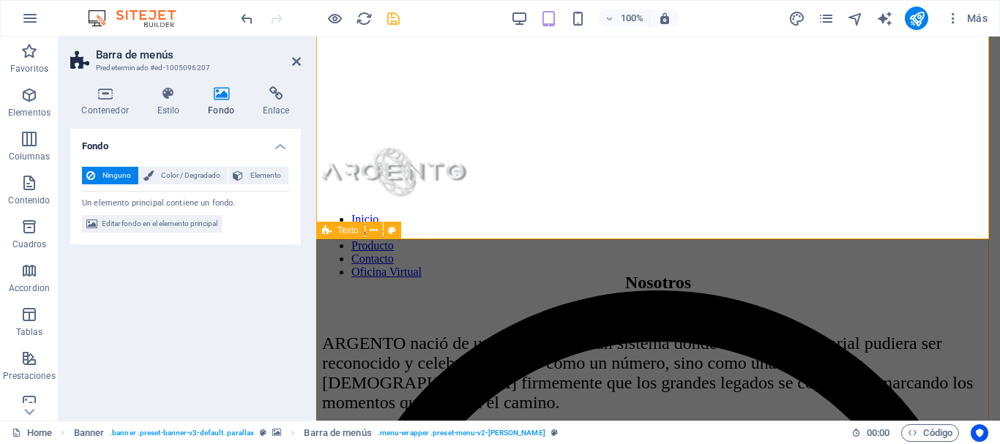
click at [373, 273] on div "Nosotros ARGENTO nació de una visión: crear un sistema donde el éxito empresari…" at bounding box center [658, 434] width 672 height 322
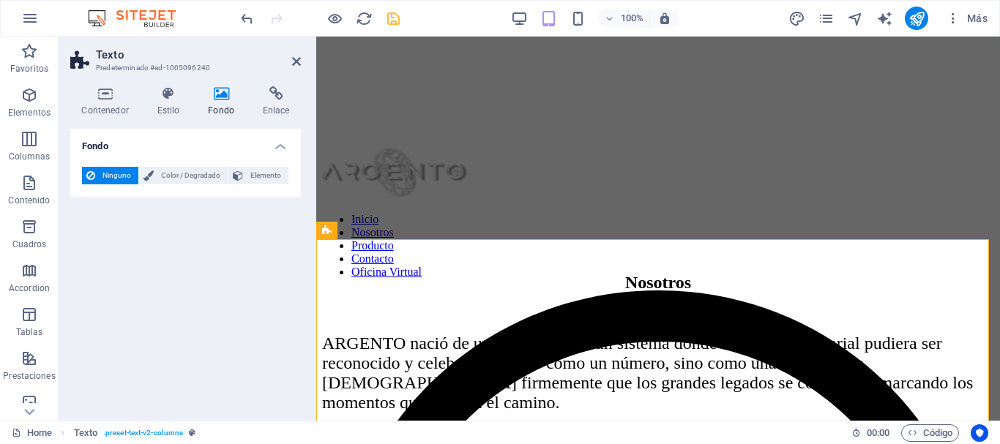
click at [231, 106] on h4 "Fondo" at bounding box center [224, 101] width 55 height 31
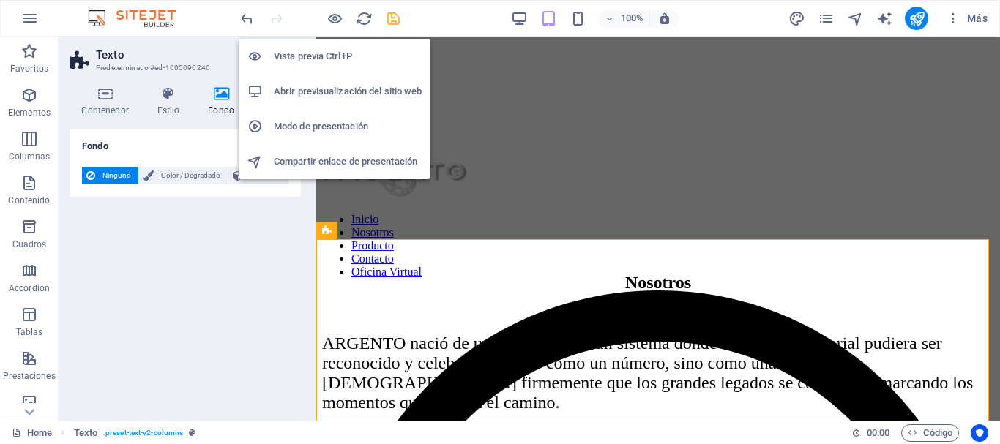
click at [329, 128] on h6 "Modo de presentación" at bounding box center [348, 127] width 148 height 18
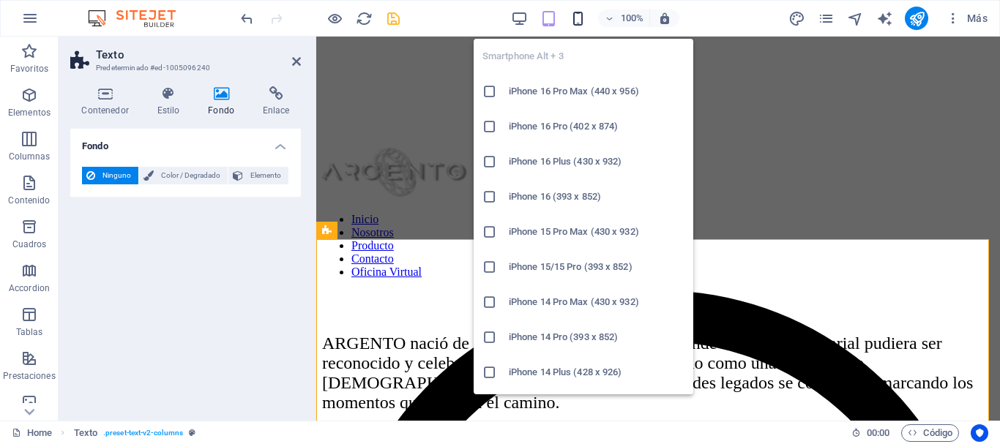
click at [575, 23] on icon "button" at bounding box center [578, 18] width 17 height 17
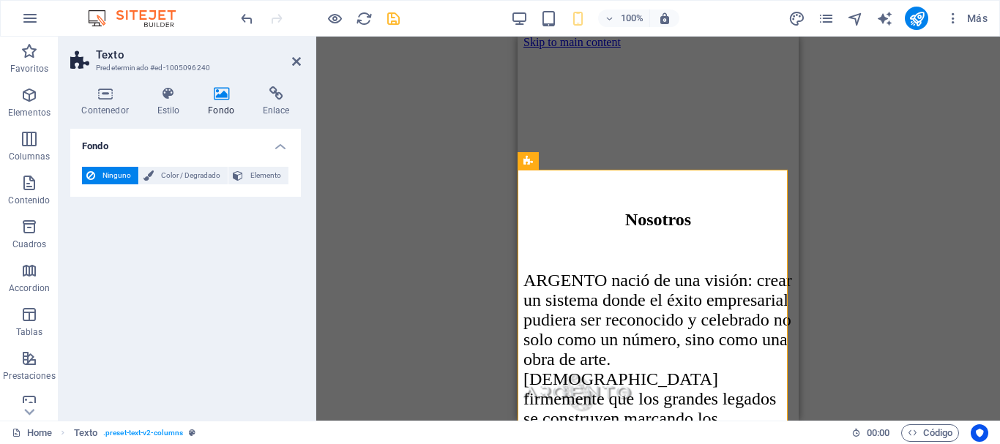
scroll to position [0, 0]
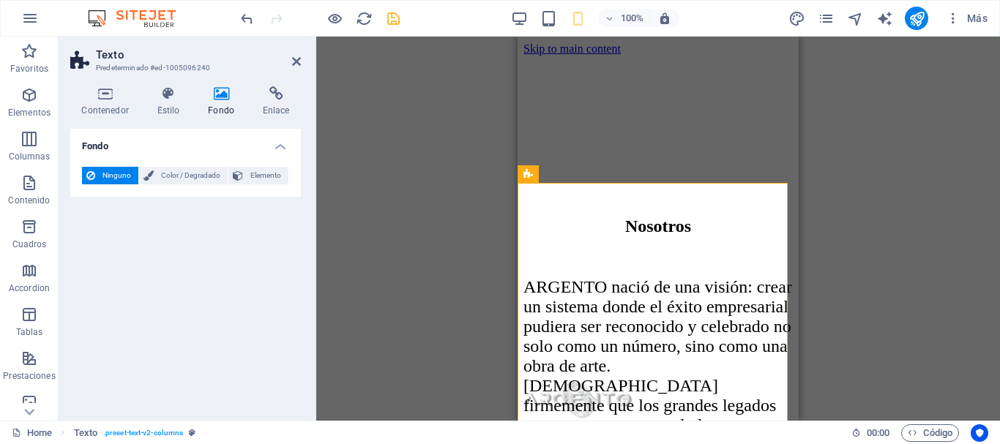
click at [668, 56] on figure at bounding box center [657, 56] width 269 height 0
select select "px"
select select "vh"
select select "header"
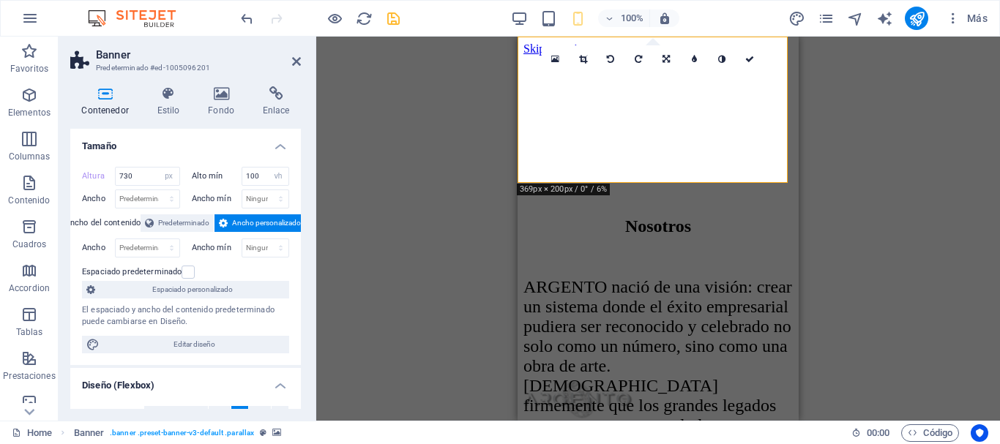
type input "200"
type input "0"
click at [224, 92] on icon at bounding box center [221, 93] width 49 height 15
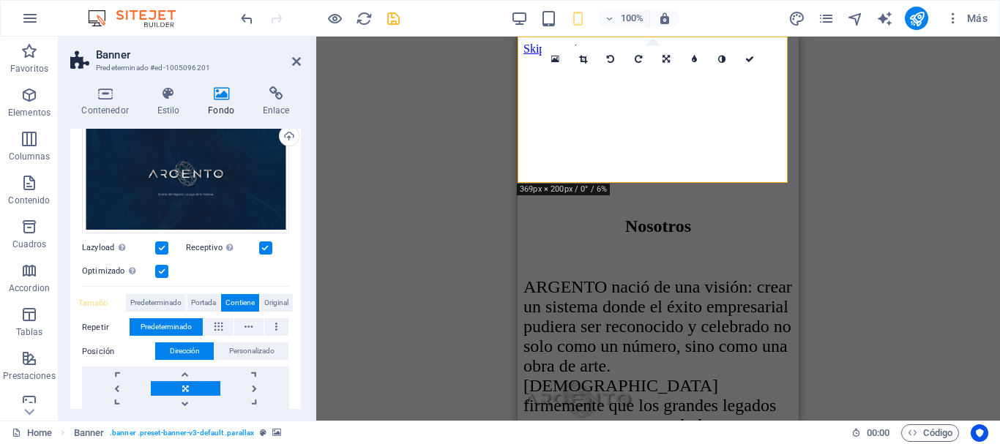
scroll to position [176, 0]
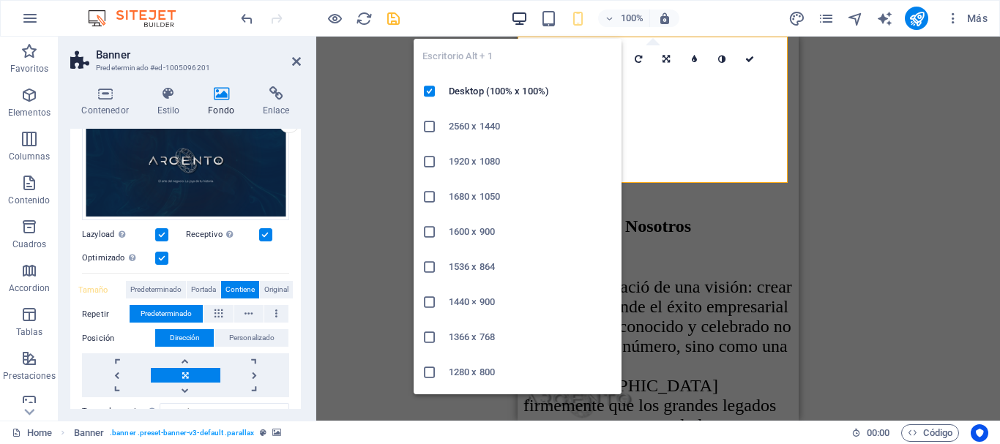
click at [518, 18] on icon "button" at bounding box center [519, 18] width 17 height 17
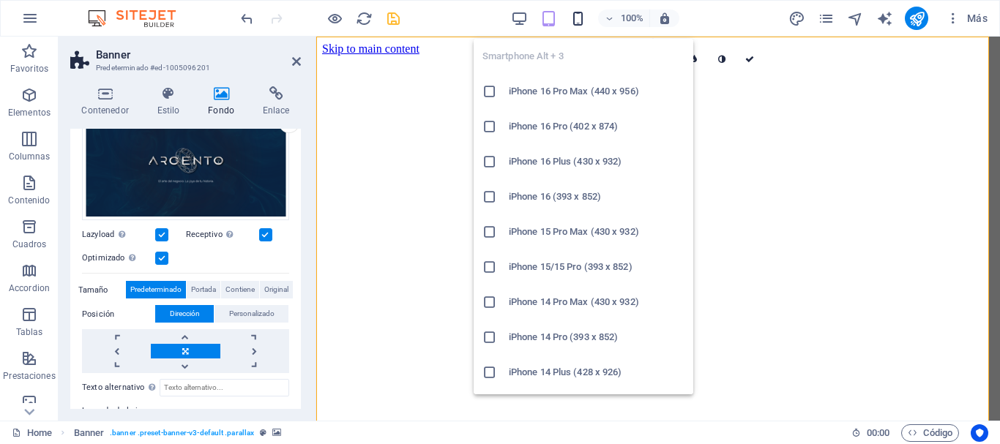
click at [580, 22] on icon "button" at bounding box center [578, 18] width 17 height 17
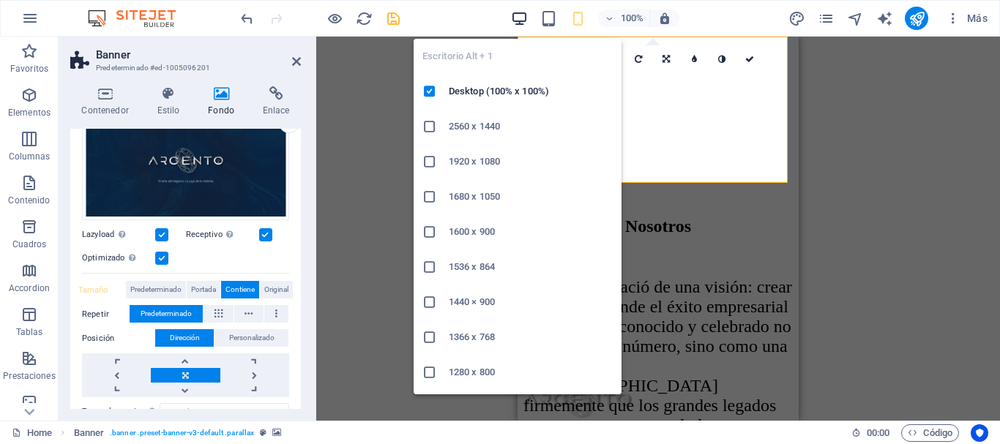
click at [519, 23] on icon "button" at bounding box center [519, 18] width 17 height 17
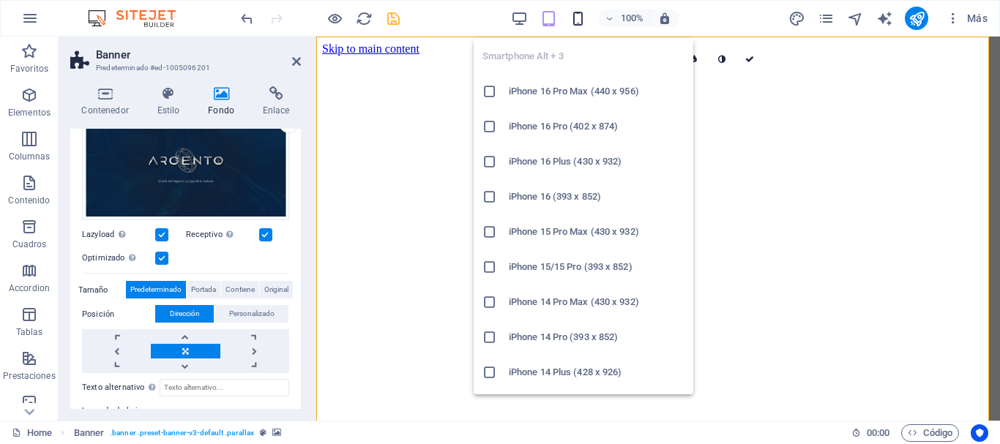
click at [575, 21] on icon "button" at bounding box center [578, 18] width 17 height 17
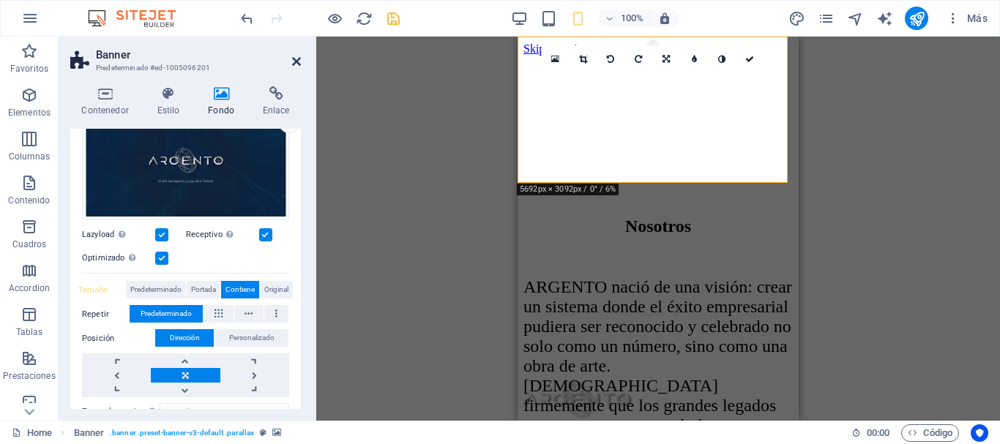
click at [295, 62] on icon at bounding box center [296, 62] width 9 height 12
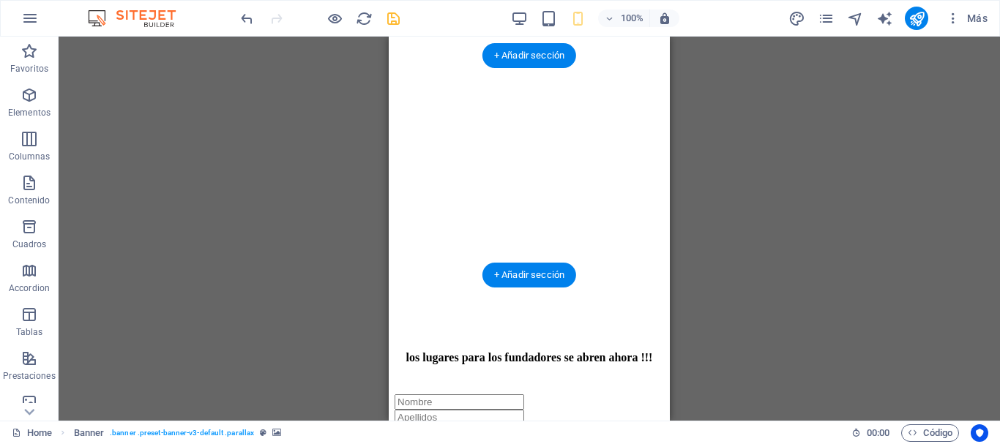
scroll to position [1354, 0]
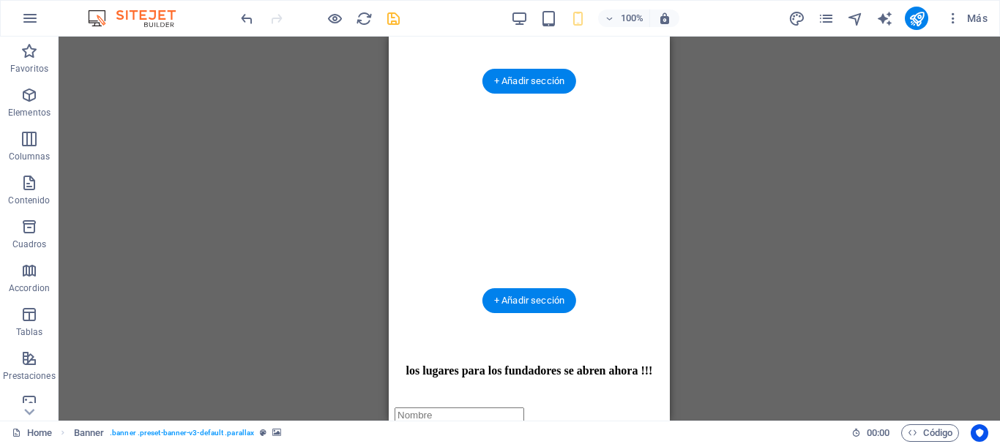
click at [405, 111] on figure at bounding box center [529, 111] width 269 height 0
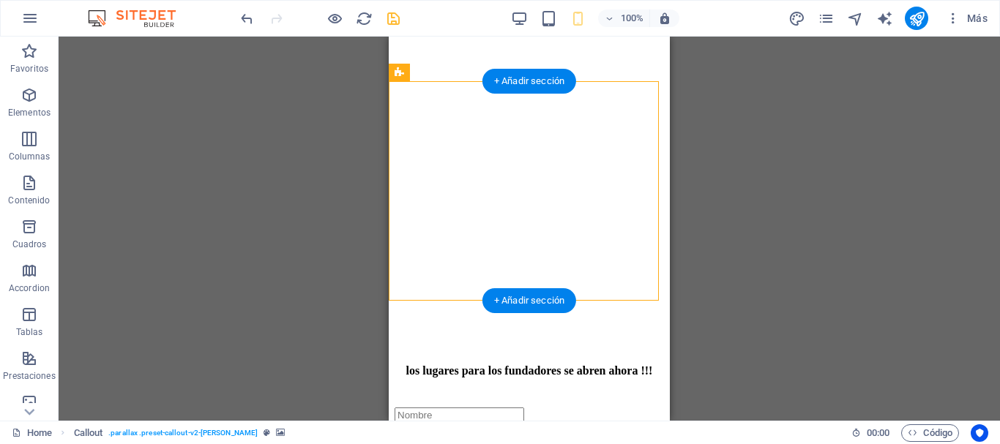
click at [405, 111] on figure at bounding box center [529, 111] width 269 height 0
select select "px"
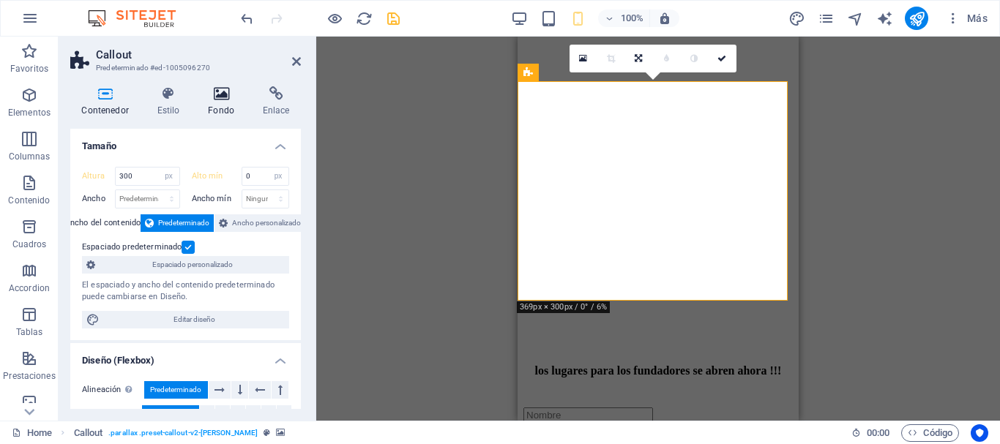
click at [220, 102] on h4 "Fondo" at bounding box center [224, 101] width 55 height 31
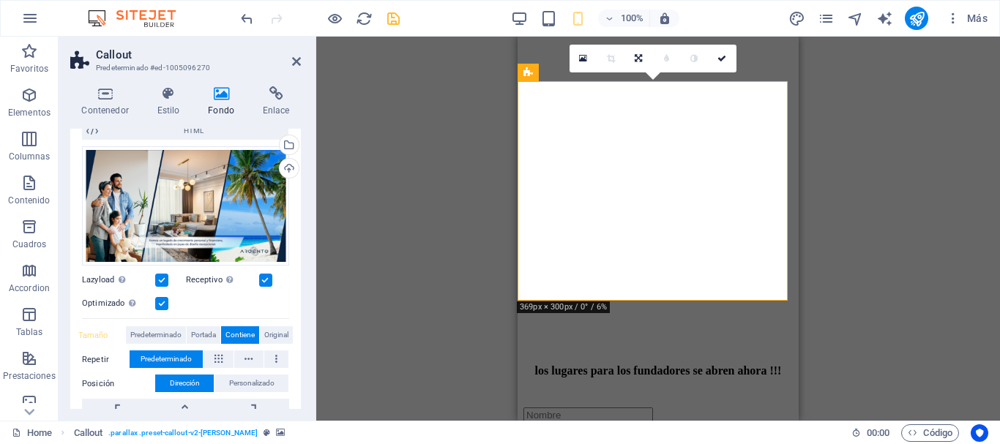
scroll to position [0, 0]
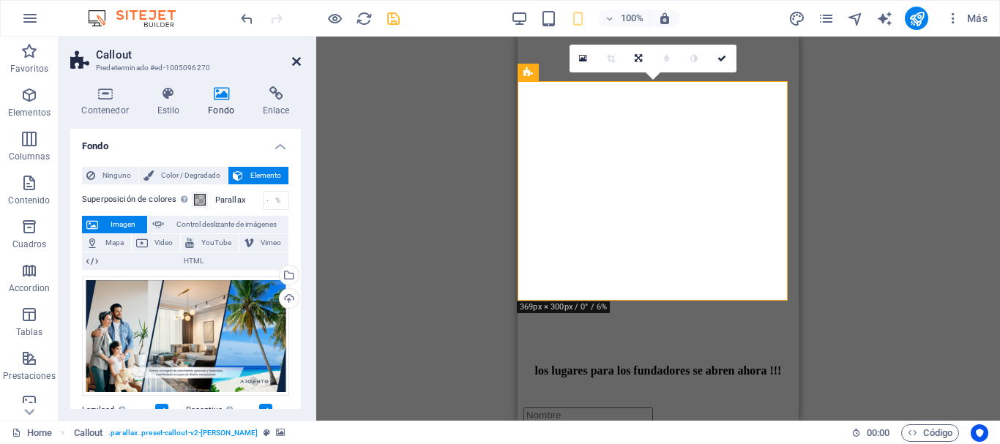
click at [298, 61] on icon at bounding box center [296, 62] width 9 height 12
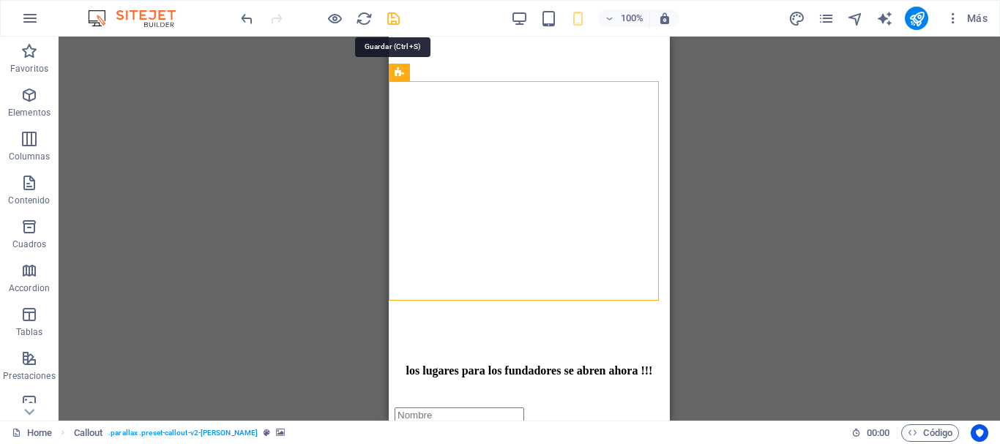
click at [397, 23] on icon "save" at bounding box center [393, 18] width 17 height 17
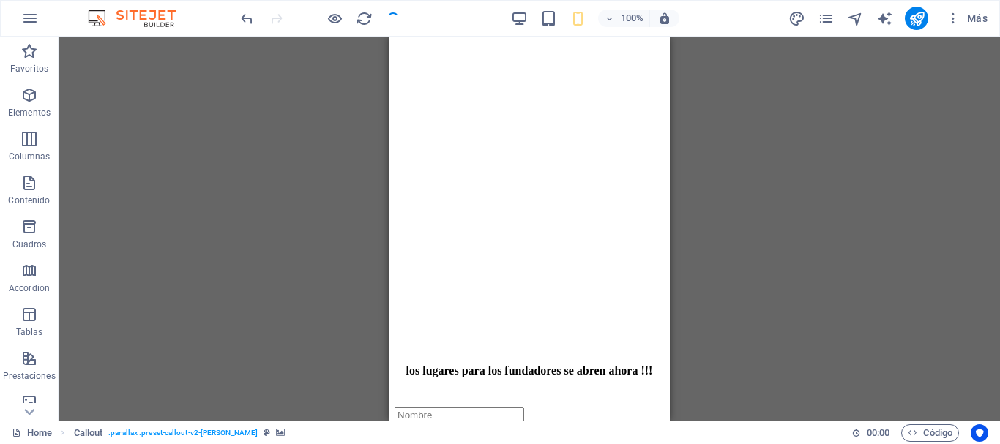
checkbox input "false"
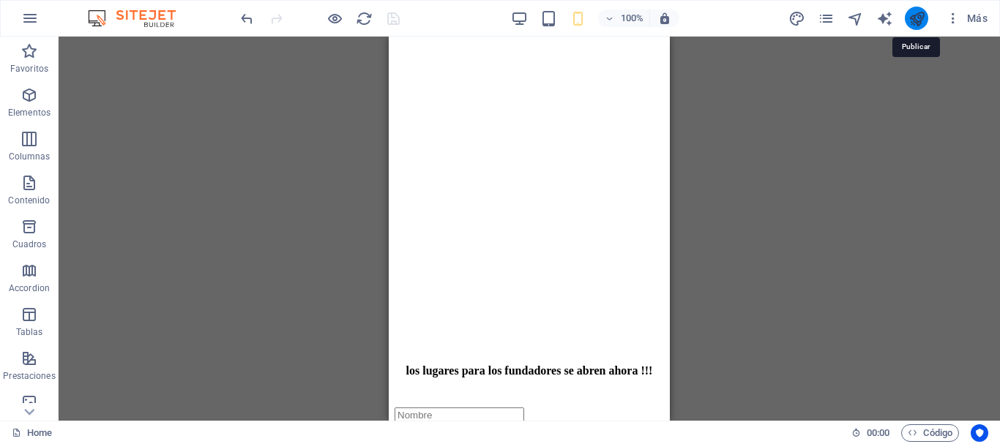
click at [913, 20] on icon "publish" at bounding box center [916, 18] width 17 height 17
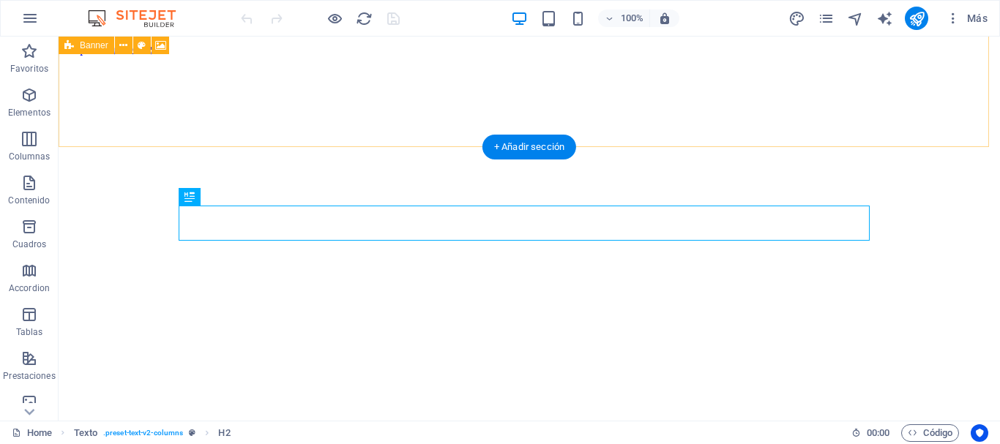
scroll to position [274, 0]
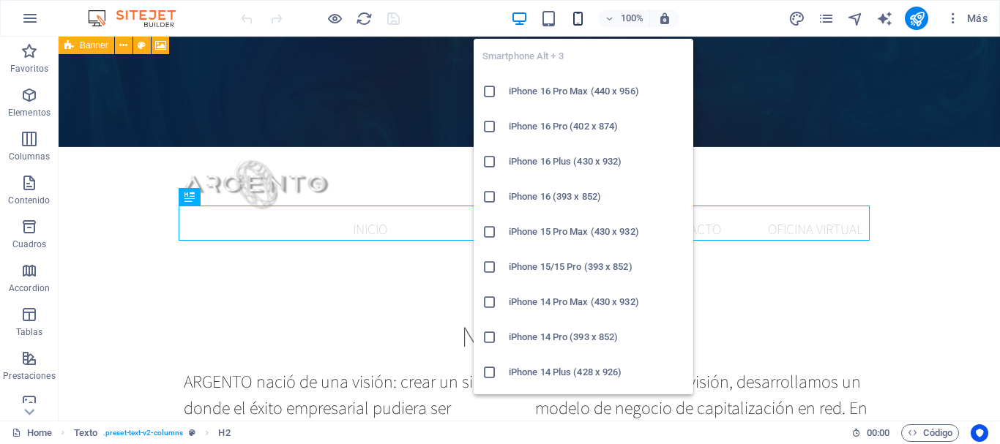
click at [581, 18] on icon "button" at bounding box center [578, 18] width 17 height 17
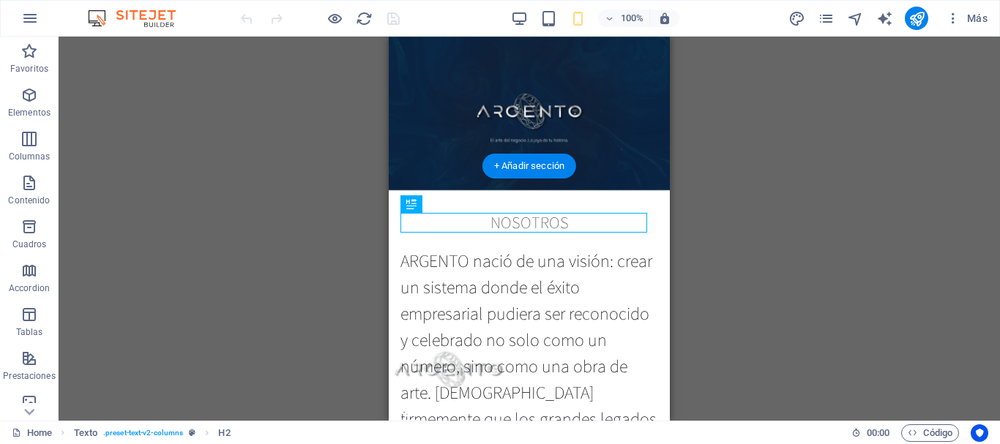
click at [418, 151] on figure at bounding box center [529, 212] width 281 height 384
select select "px"
select select "vh"
select select "header"
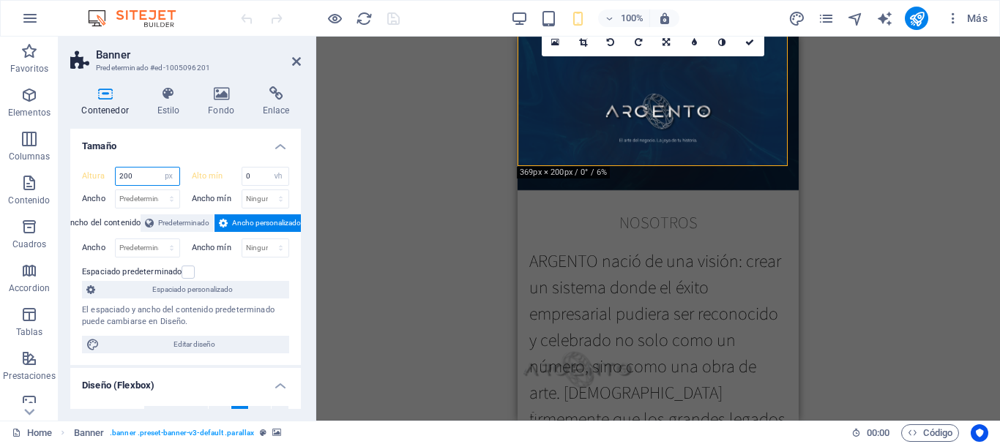
click at [140, 175] on input "200" at bounding box center [148, 177] width 64 height 18
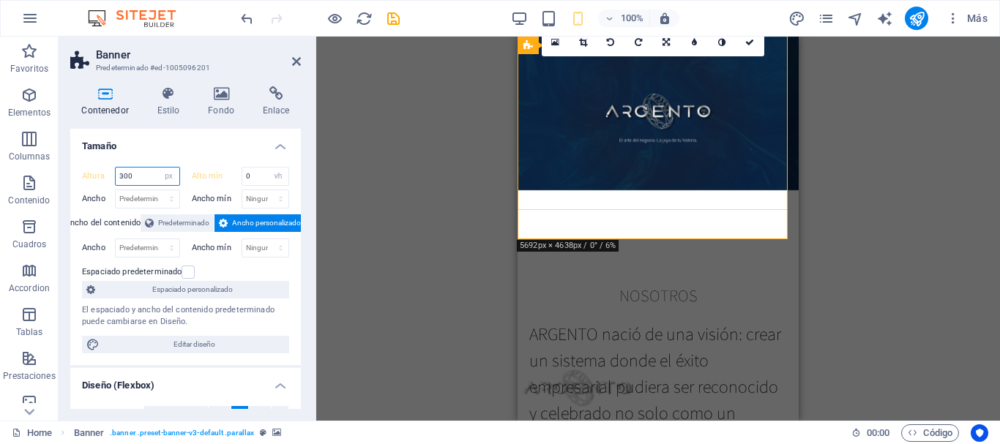
type input "300"
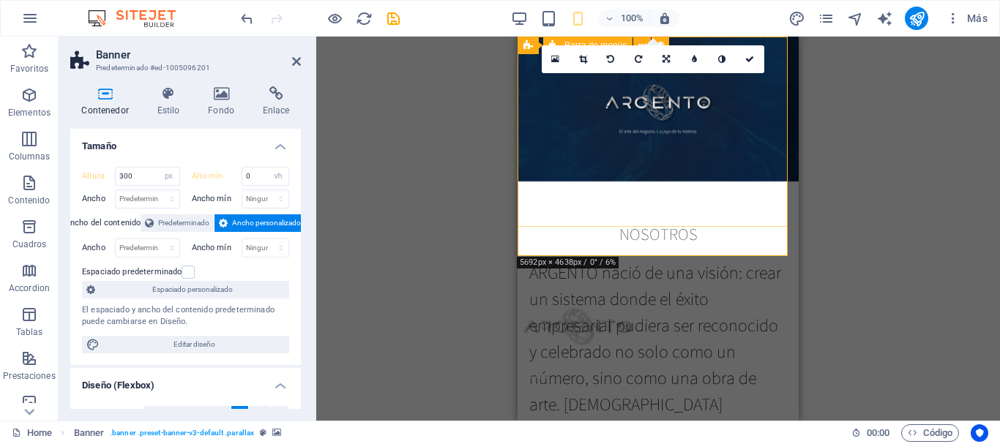
scroll to position [0, 0]
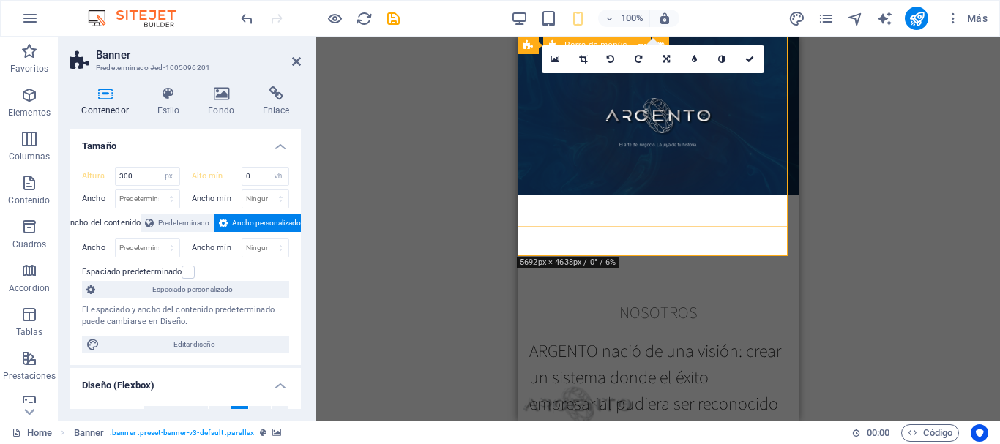
click at [621, 380] on div "Inicio Nosotros Producto Contacto Oficina Virtual Menu" at bounding box center [658, 413] width 281 height 66
select select "px"
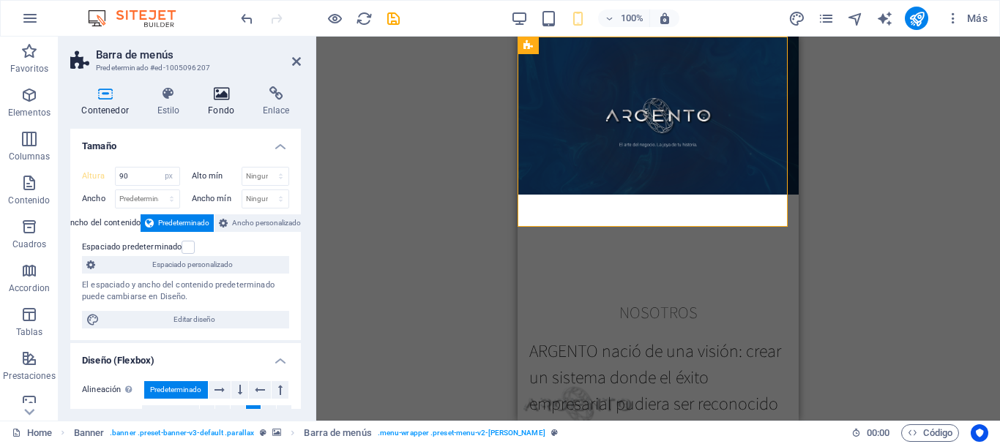
click at [222, 99] on icon at bounding box center [221, 93] width 49 height 15
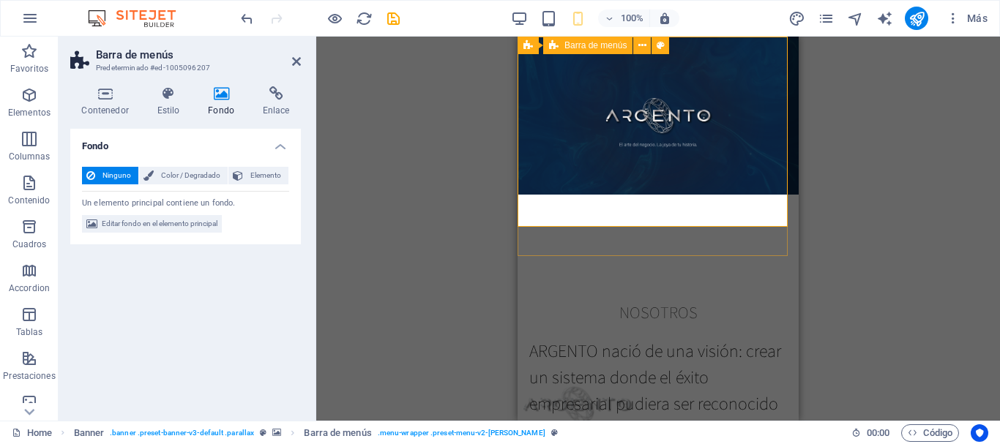
click at [539, 380] on div "Inicio Nosotros Producto Contacto Oficina Virtual Menu" at bounding box center [658, 413] width 281 height 66
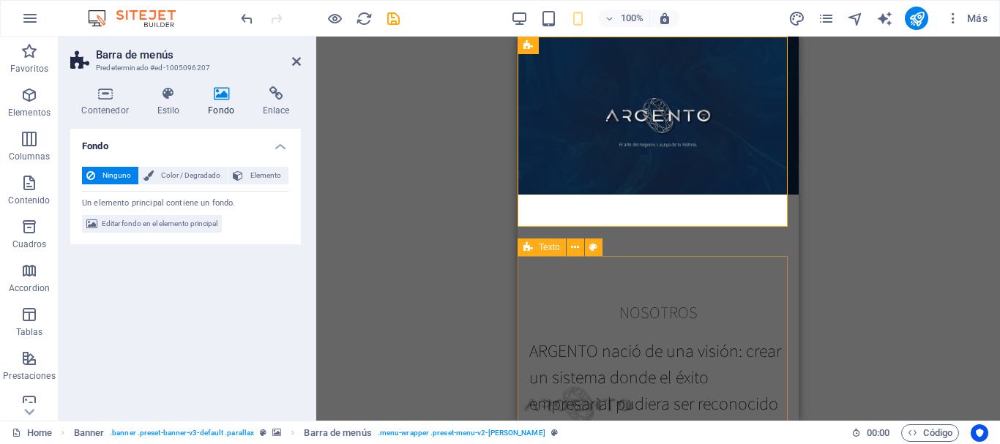
select select "px"
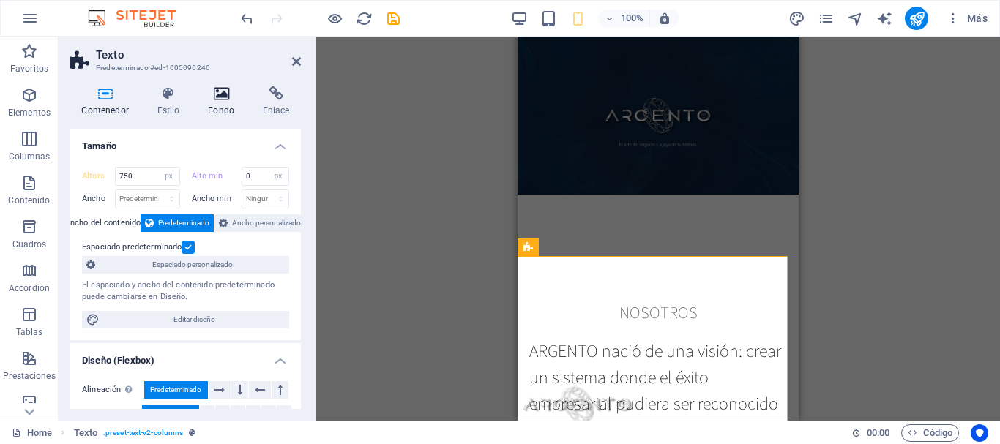
click at [217, 100] on icon at bounding box center [221, 93] width 49 height 15
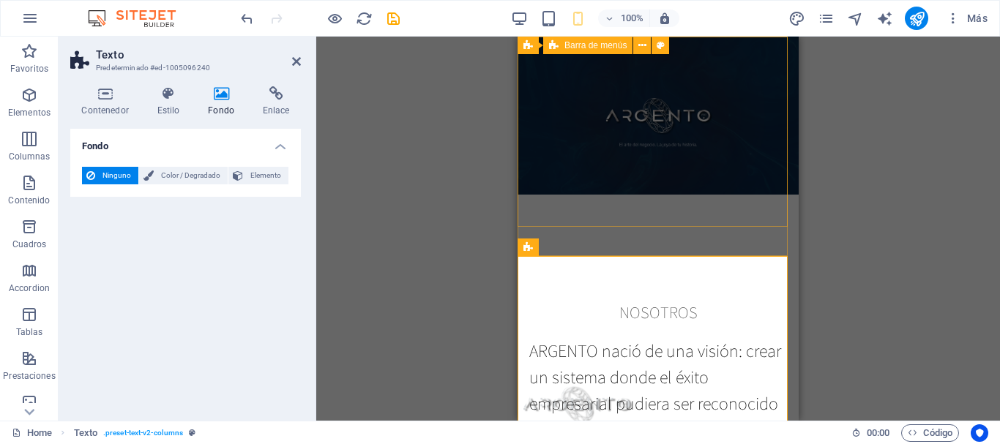
click at [536, 380] on div "Inicio Nosotros Producto Contacto Oficina Virtual Menu" at bounding box center [658, 413] width 281 height 66
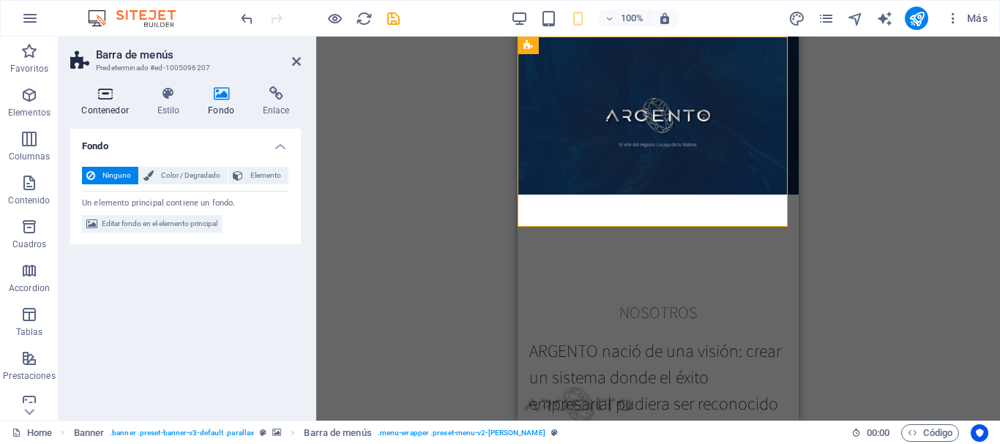
click at [111, 105] on h4 "Contenedor" at bounding box center [107, 101] width 75 height 31
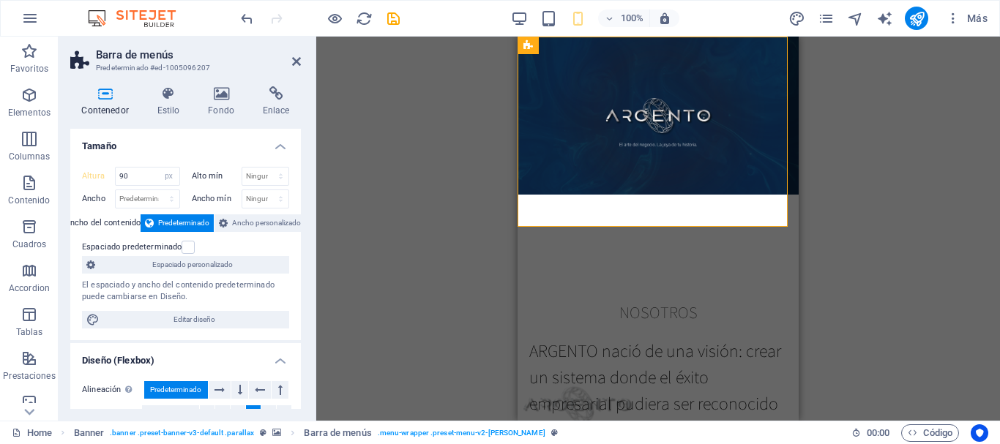
click at [531, 254] on figure at bounding box center [658, 229] width 281 height 384
select select "px"
select select "vh"
select select "header"
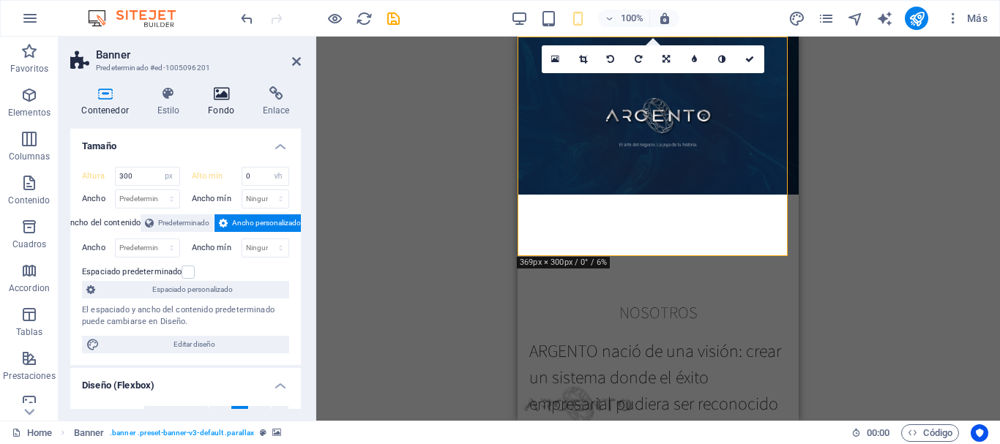
click at [219, 96] on icon at bounding box center [221, 93] width 49 height 15
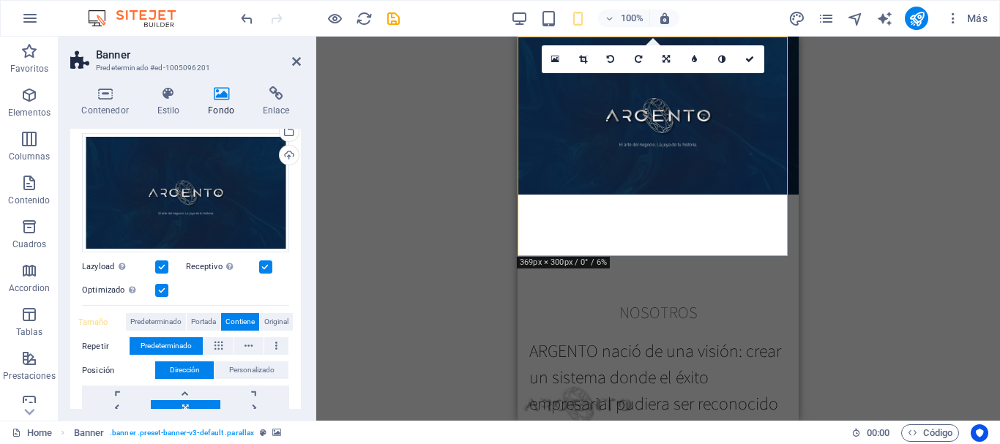
scroll to position [202, 0]
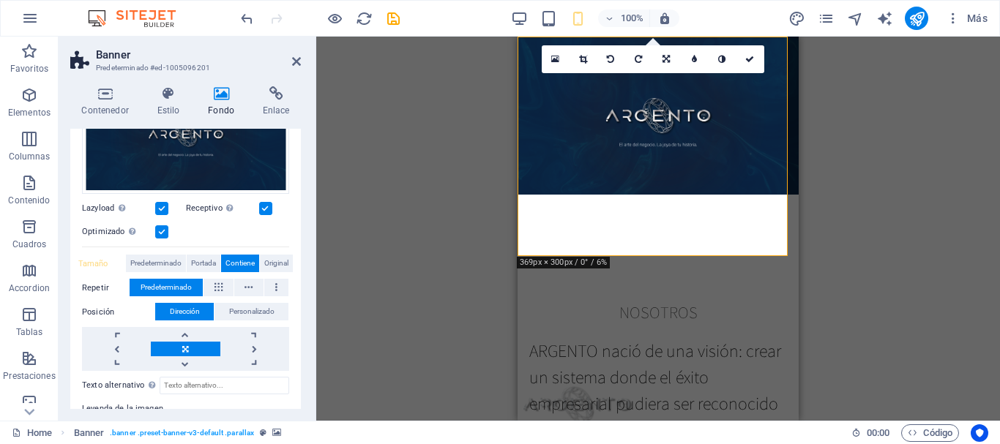
click at [212, 262] on span "Portada" at bounding box center [203, 264] width 25 height 18
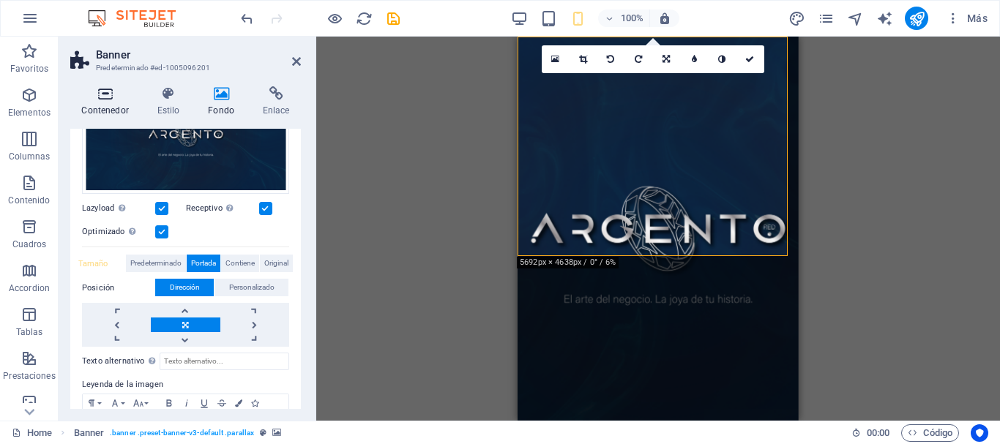
click at [101, 92] on icon at bounding box center [105, 93] width 70 height 15
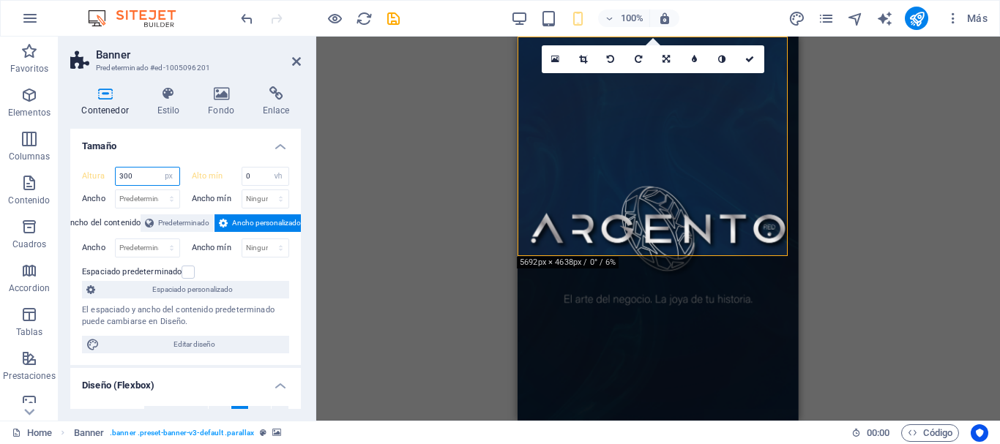
click at [139, 169] on input "300" at bounding box center [148, 177] width 64 height 18
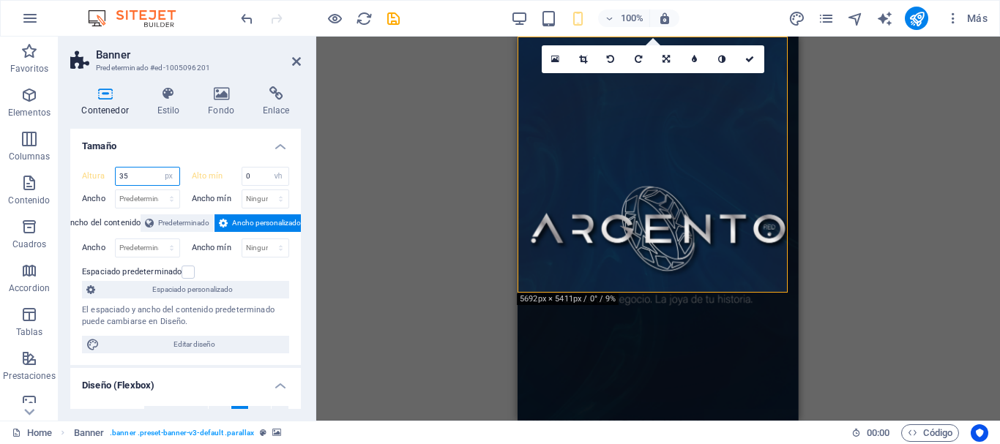
type input "3"
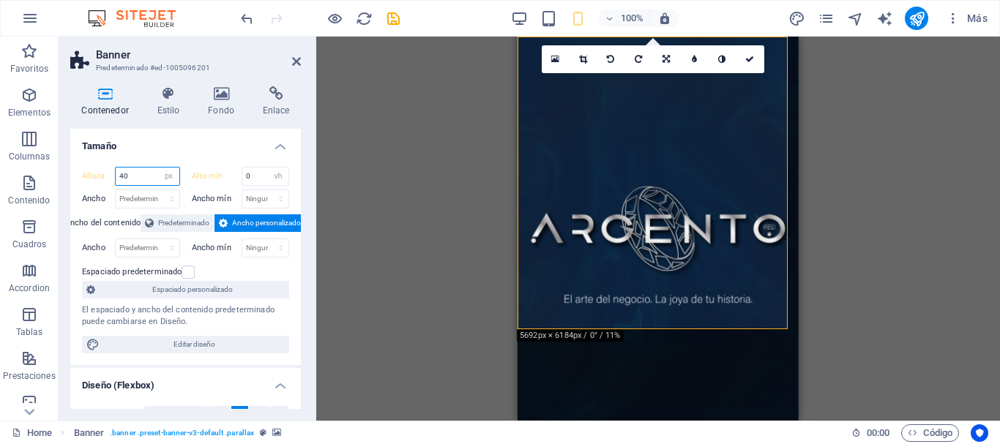
type input "4"
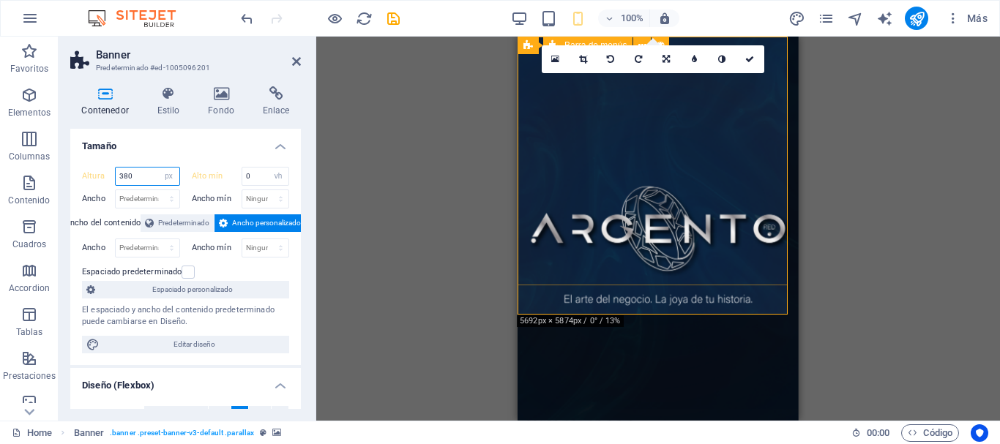
type input "380"
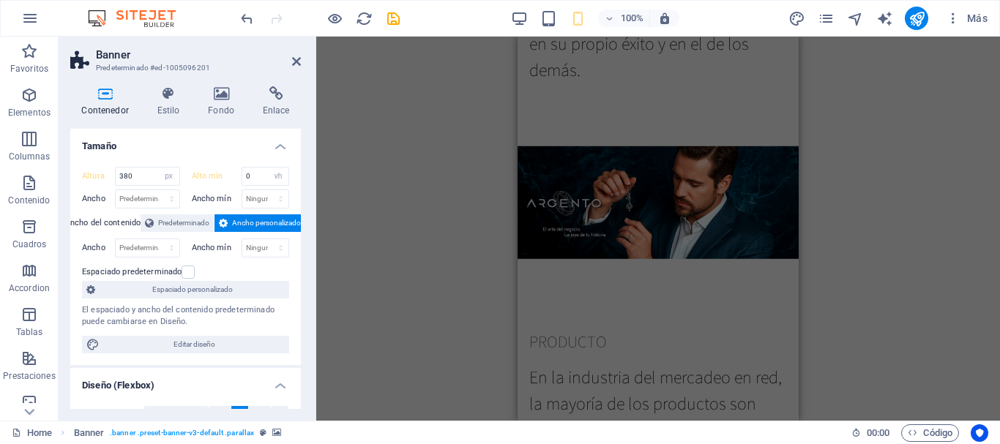
scroll to position [768, 0]
click at [523, 262] on figure at bounding box center [658, 204] width 281 height 264
select select "px"
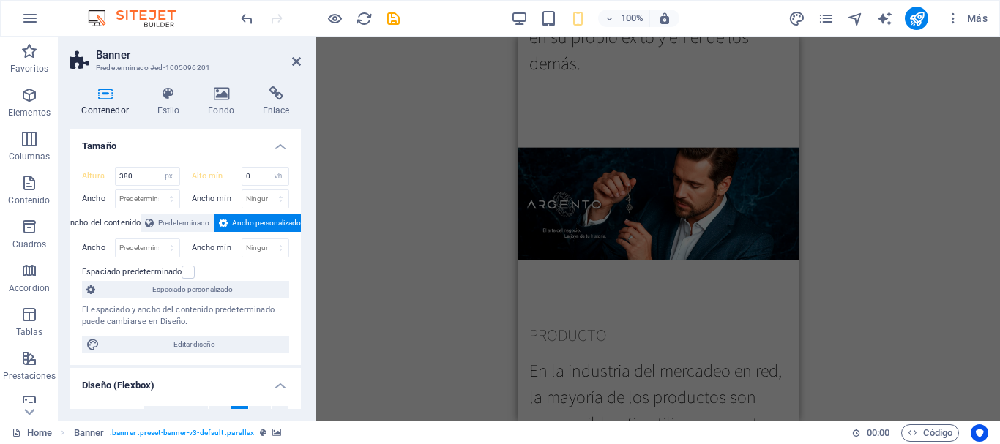
select select "px"
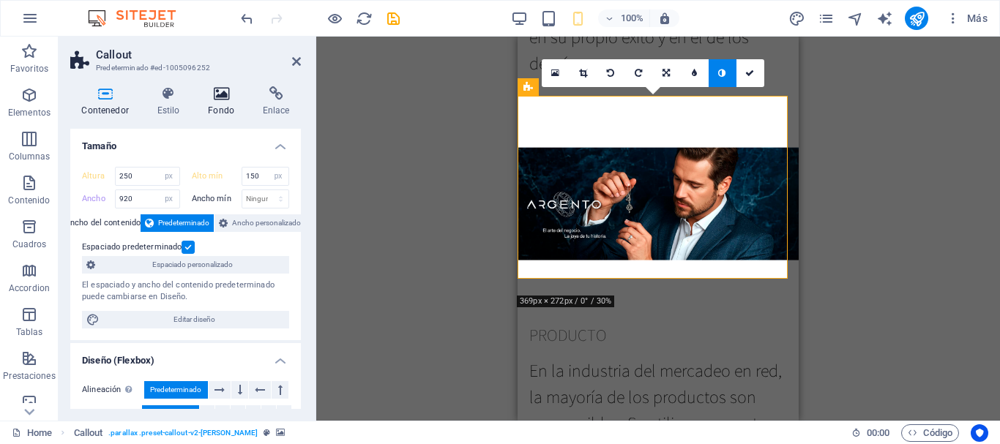
click at [220, 90] on icon at bounding box center [221, 93] width 49 height 15
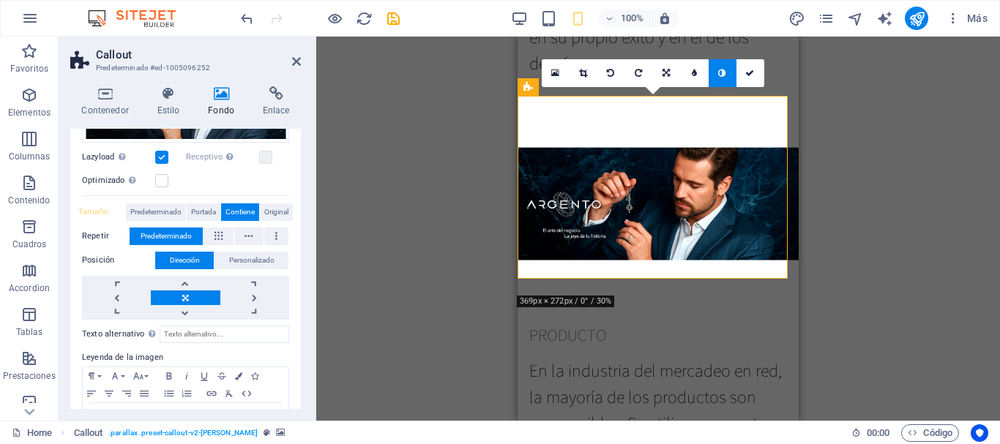
scroll to position [241, 0]
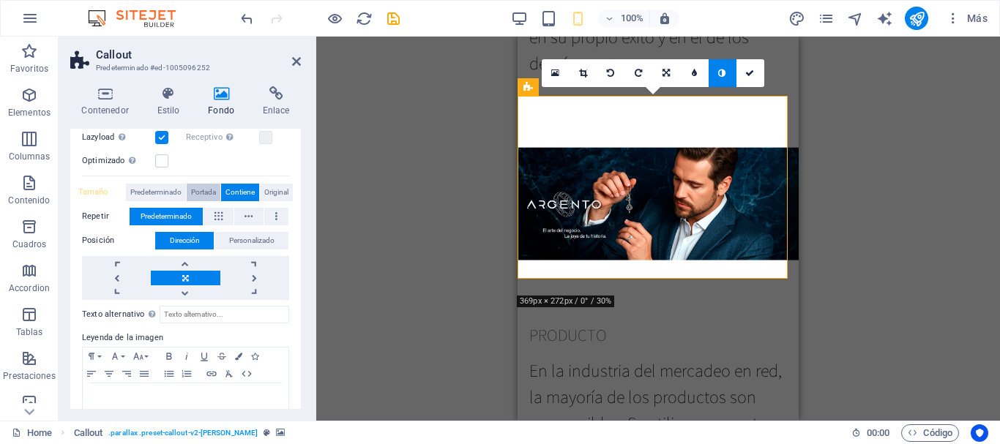
click at [197, 190] on span "Portada" at bounding box center [203, 193] width 25 height 18
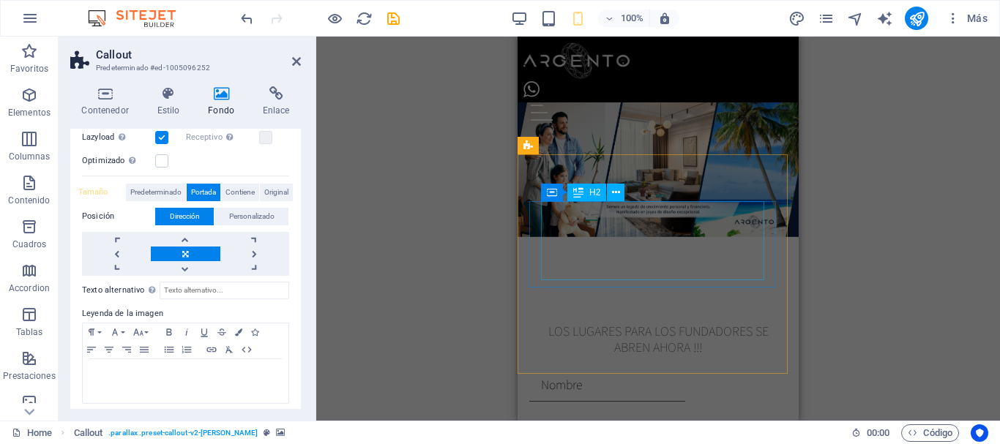
scroll to position [1392, 0]
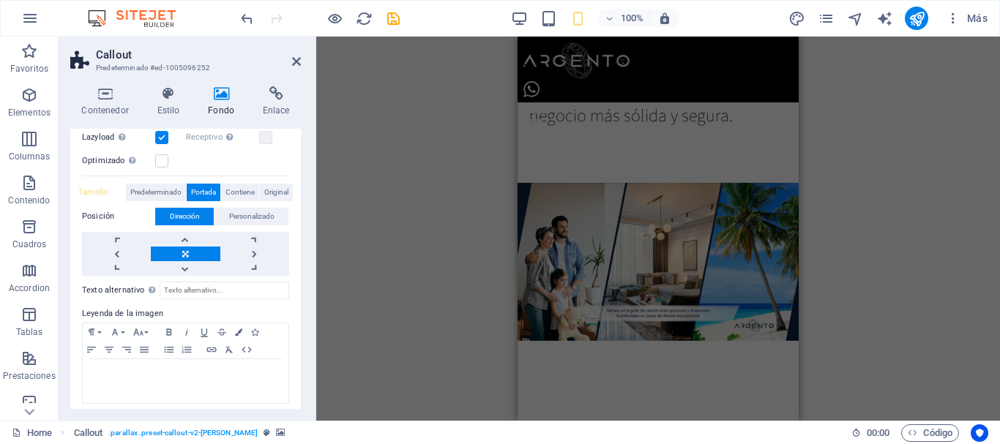
click at [549, 316] on figure at bounding box center [658, 261] width 281 height 285
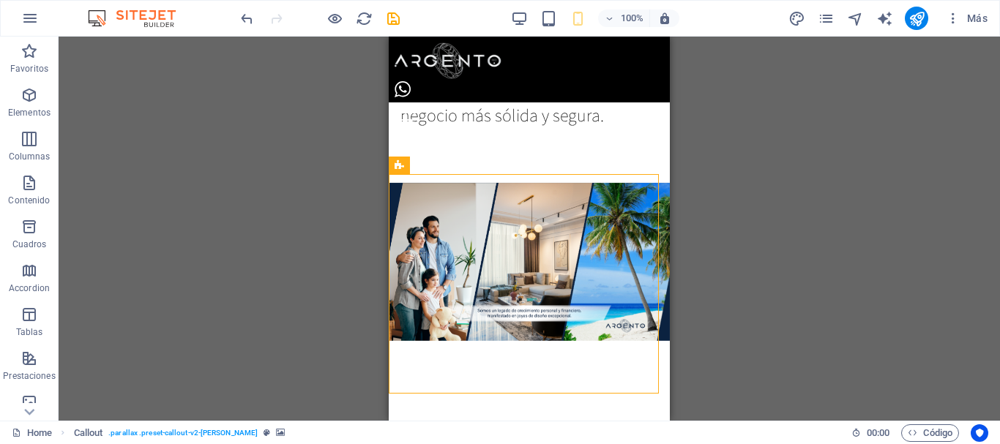
drag, startPoint x: 439, startPoint y: 330, endPoint x: 619, endPoint y: 126, distance: 271.8
click at [439, 330] on figure at bounding box center [529, 261] width 281 height 285
select select "px"
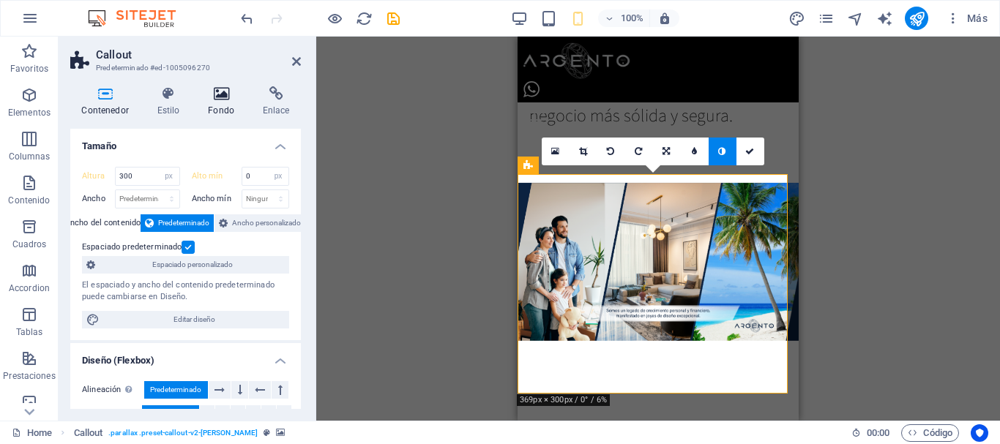
click at [226, 96] on icon at bounding box center [221, 93] width 49 height 15
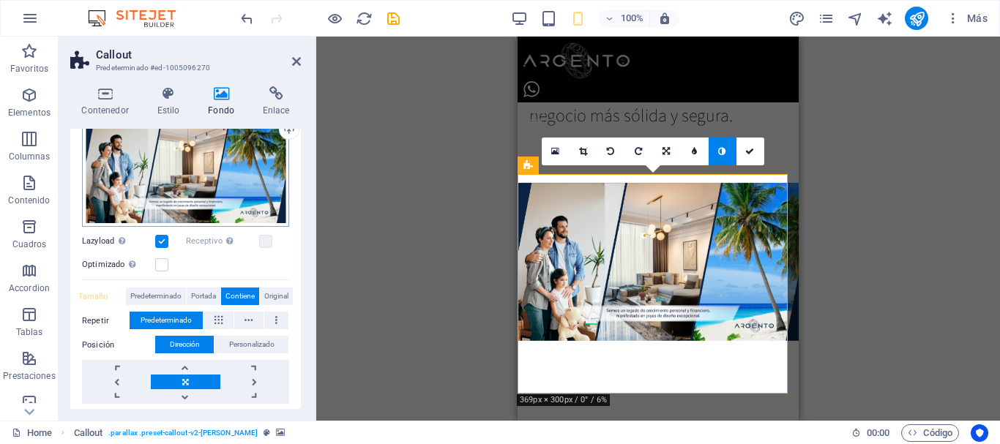
scroll to position [182, 0]
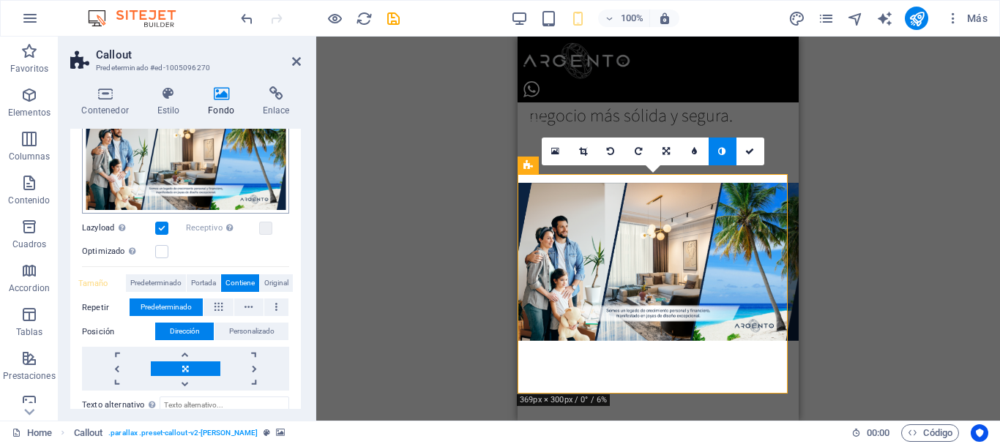
click at [208, 278] on span "Portada" at bounding box center [203, 284] width 25 height 18
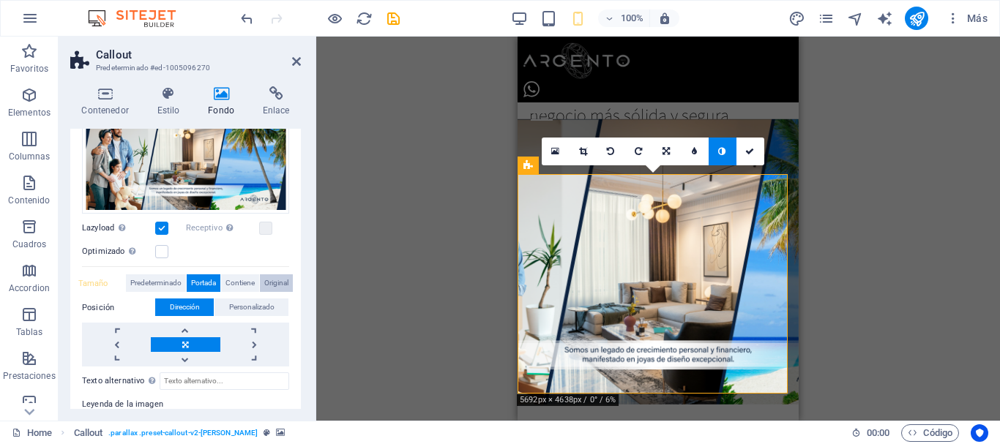
click at [273, 284] on span "Original" at bounding box center [276, 284] width 24 height 18
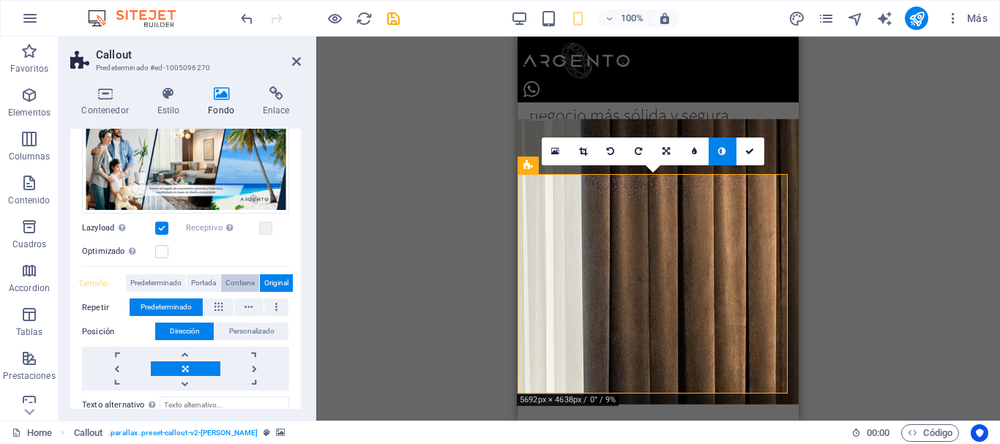
click at [235, 285] on span "Contiene" at bounding box center [239, 284] width 29 height 18
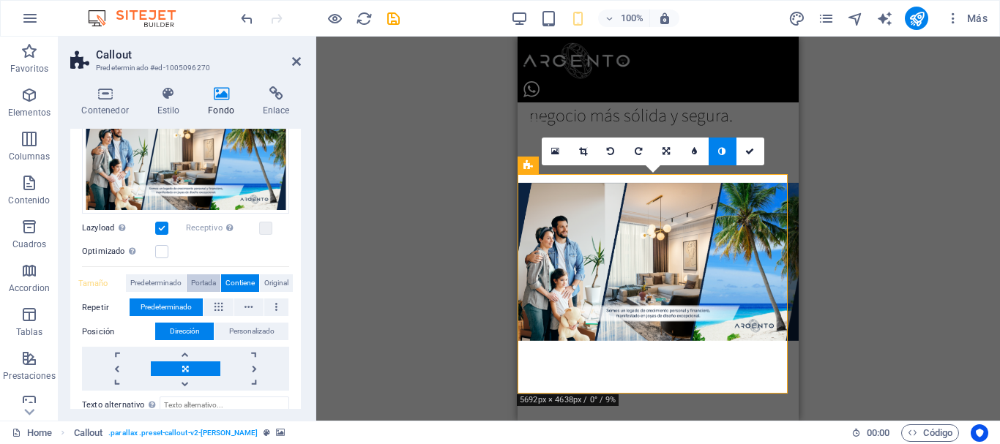
click at [202, 279] on span "Portada" at bounding box center [203, 284] width 25 height 18
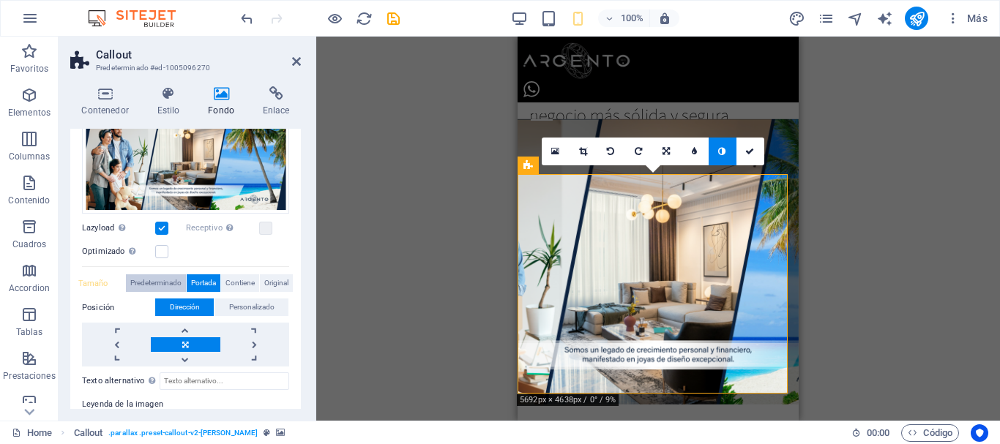
click at [165, 280] on span "Predeterminado" at bounding box center [155, 284] width 51 height 18
click at [184, 346] on link at bounding box center [185, 344] width 69 height 15
click at [165, 256] on label at bounding box center [161, 251] width 13 height 13
click at [0, 0] on input "Optimizado Las imágenes se comprimen para así mejorar la velocidad de las págin…" at bounding box center [0, 0] width 0 height 0
click at [271, 228] on div "Receptivo Automáticamente cargar tamaños optimizados de smartphone e imagen ret…" at bounding box center [238, 229] width 104 height 18
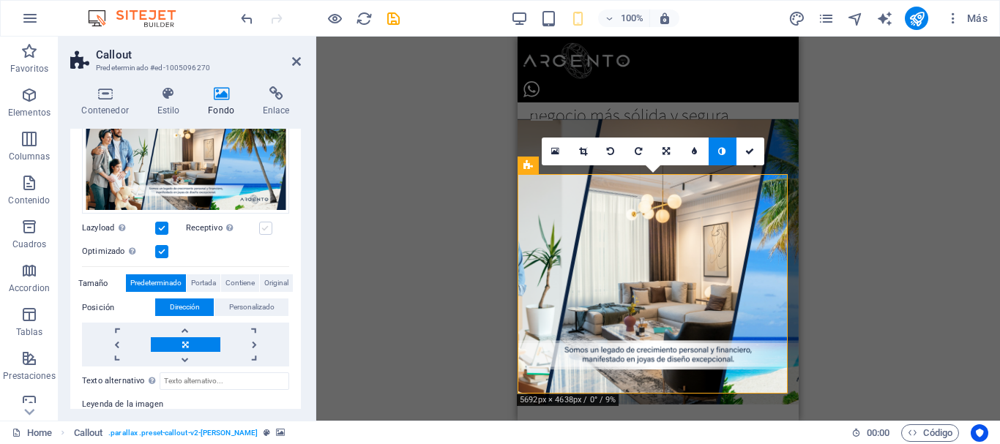
click at [267, 229] on label at bounding box center [265, 228] width 13 height 13
click at [0, 0] on input "Receptivo Automáticamente cargar tamaños optimizados de smartphone e imagen ret…" at bounding box center [0, 0] width 0 height 0
click at [225, 279] on span "Contiene" at bounding box center [239, 284] width 29 height 18
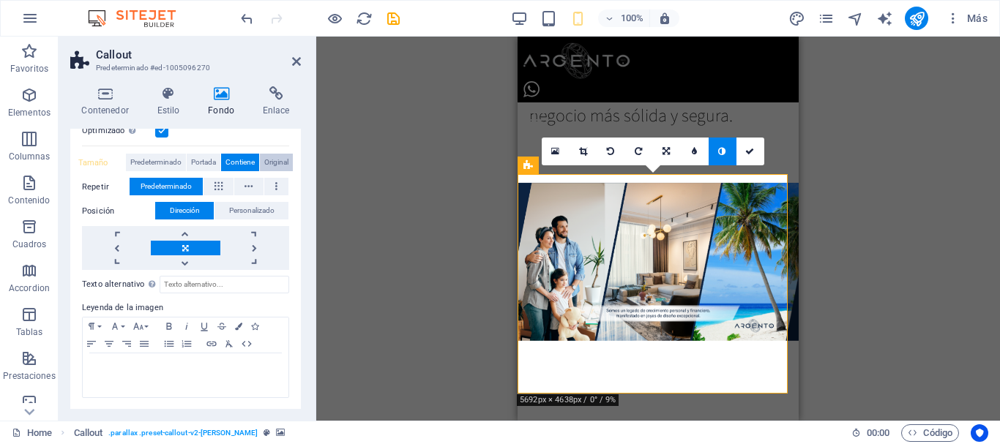
scroll to position [0, 0]
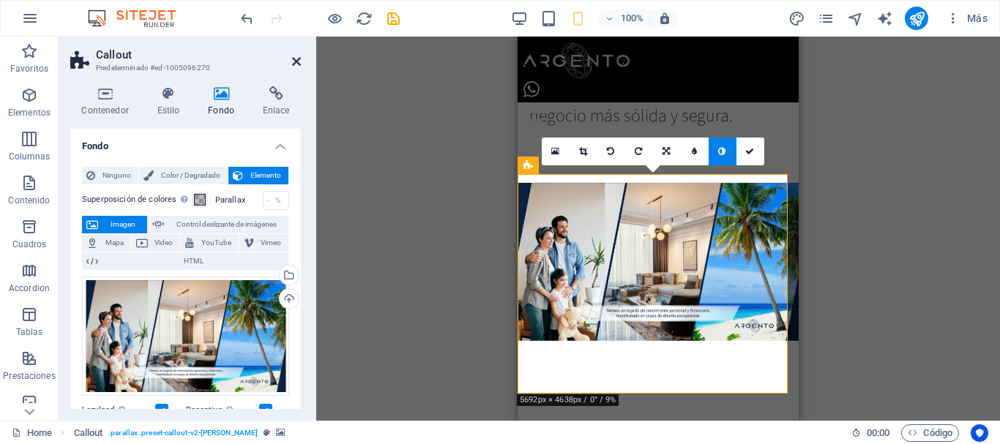
click at [294, 61] on icon at bounding box center [296, 62] width 9 height 12
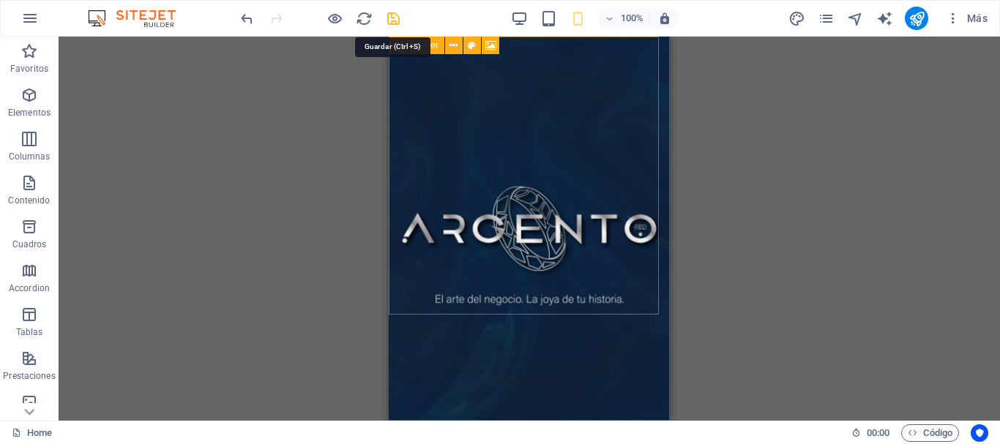
click at [392, 22] on icon "save" at bounding box center [393, 18] width 17 height 17
checkbox input "false"
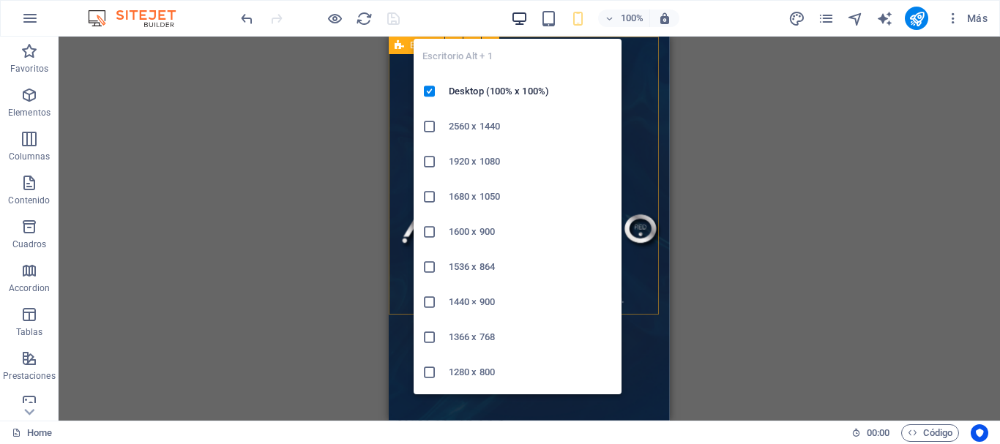
click at [518, 22] on icon "button" at bounding box center [519, 18] width 17 height 17
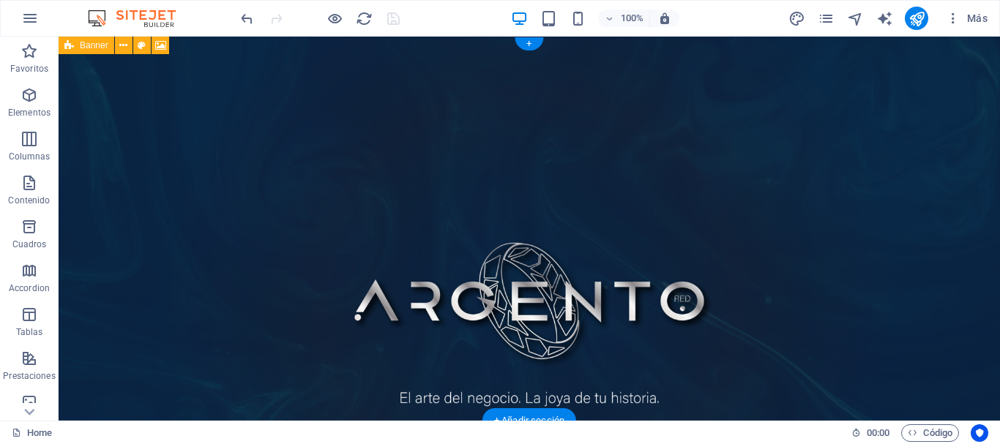
click at [328, 214] on figure at bounding box center [529, 229] width 941 height 384
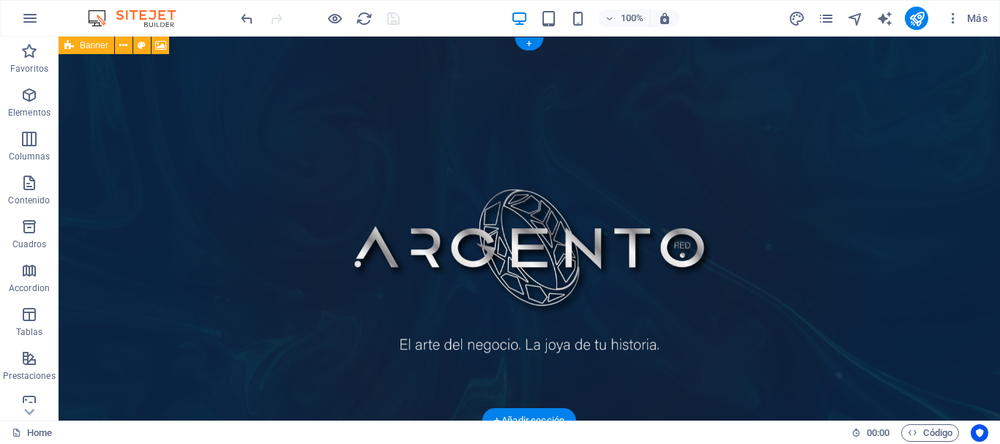
select select "px"
select select "vh"
select select "header"
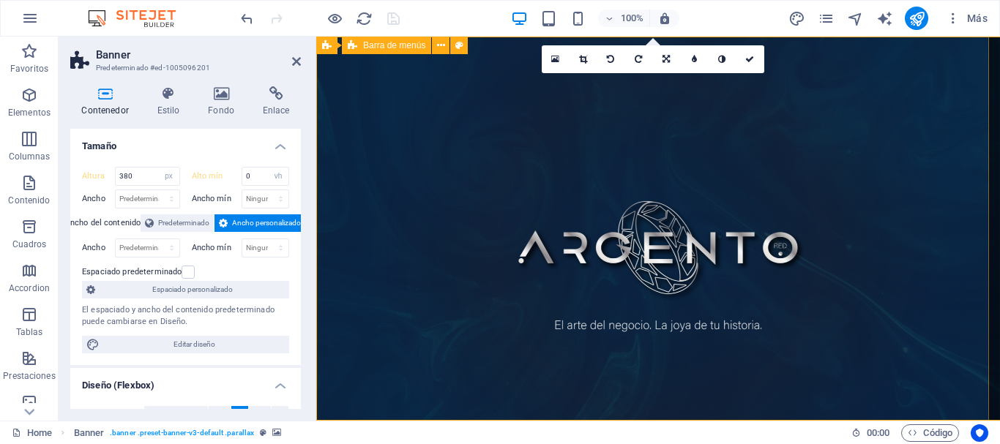
type input "730"
type input "100"
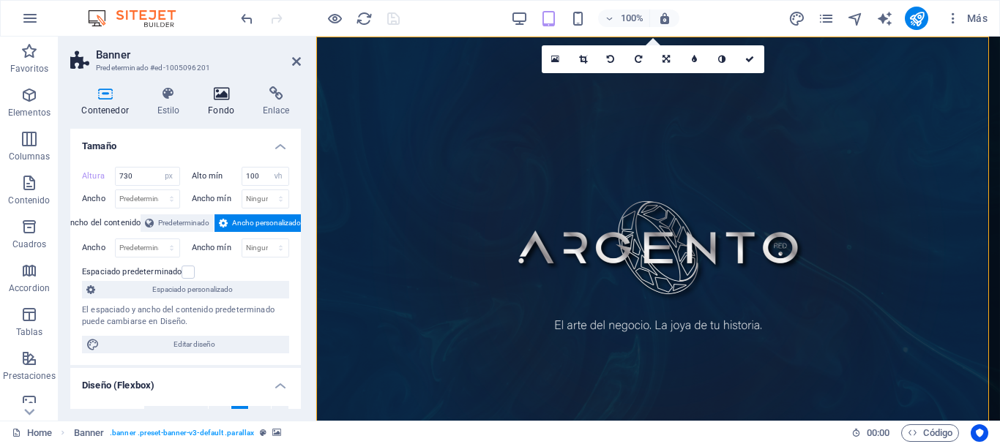
click at [227, 94] on icon at bounding box center [221, 93] width 49 height 15
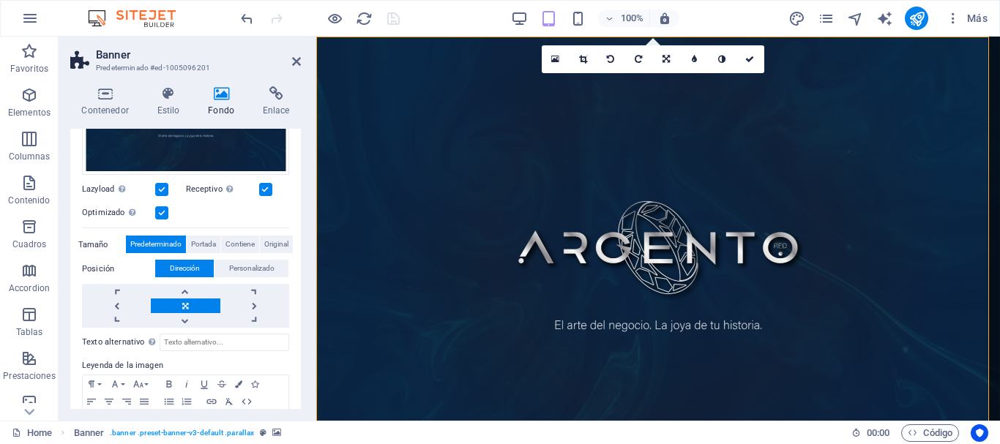
scroll to position [241, 0]
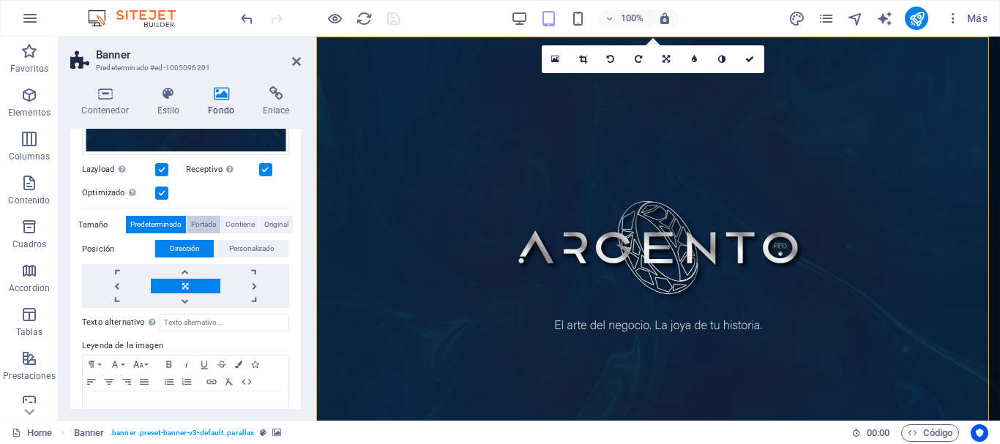
click at [206, 224] on span "Portada" at bounding box center [203, 225] width 25 height 18
click at [149, 223] on span "Predeterminado" at bounding box center [155, 225] width 51 height 18
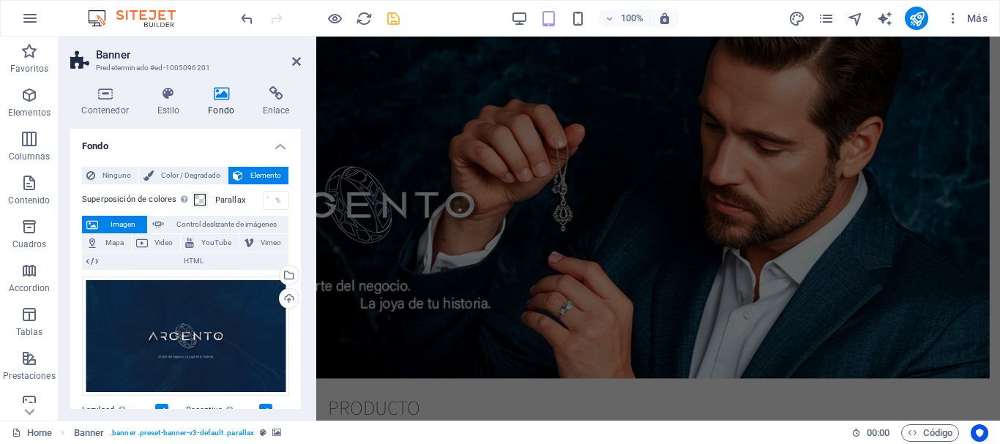
scroll to position [924, 0]
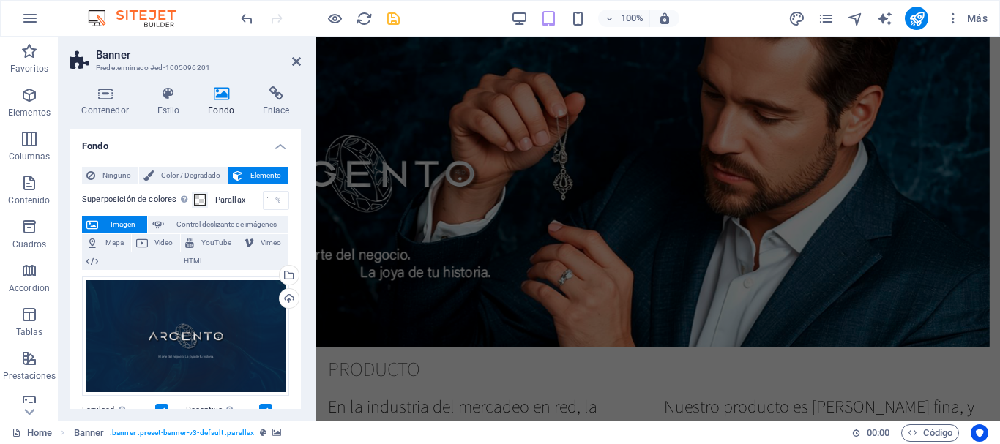
click at [523, 270] on figure at bounding box center [652, 171] width 673 height 351
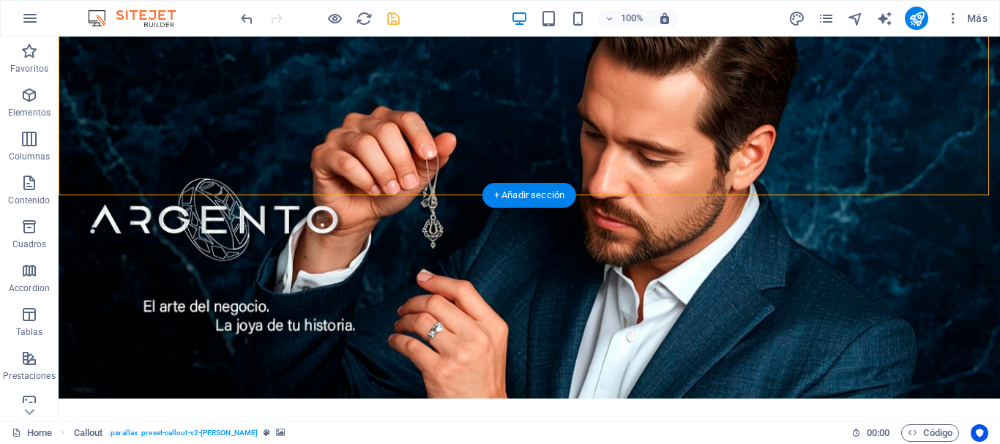
click at [415, 187] on figure at bounding box center [529, 218] width 941 height 362
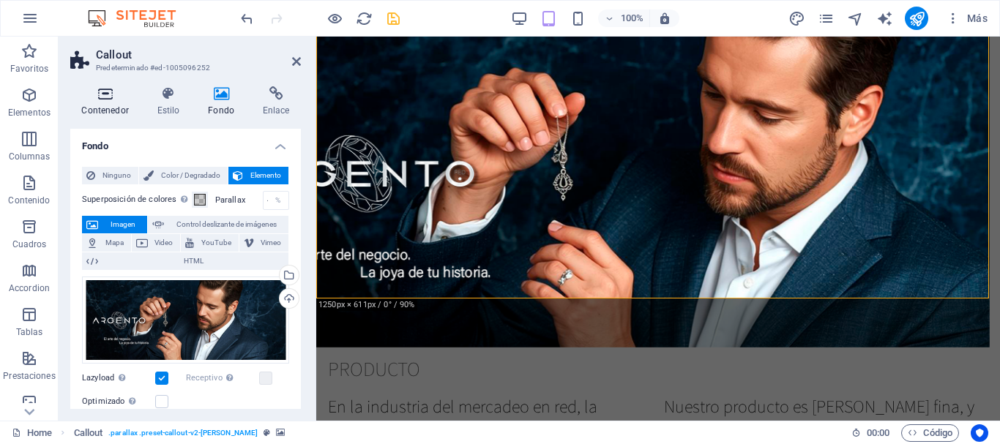
click at [108, 97] on icon at bounding box center [105, 93] width 70 height 15
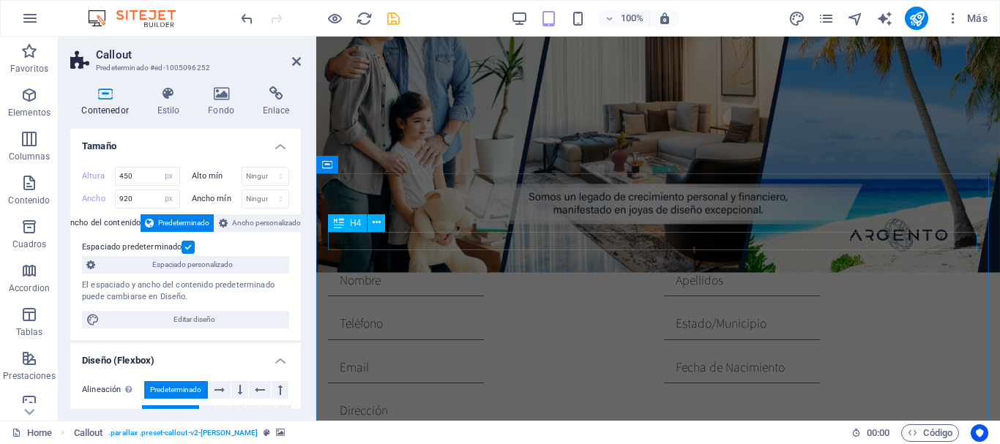
scroll to position [1926, 0]
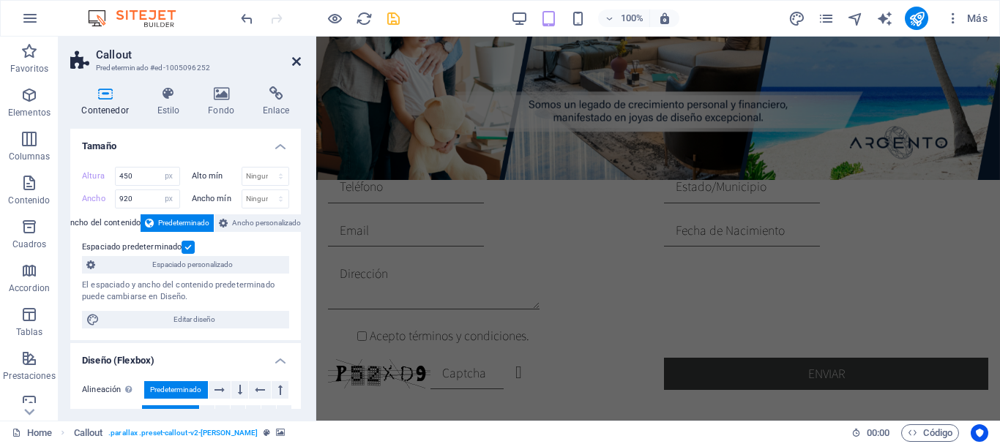
click at [299, 63] on icon at bounding box center [296, 62] width 9 height 12
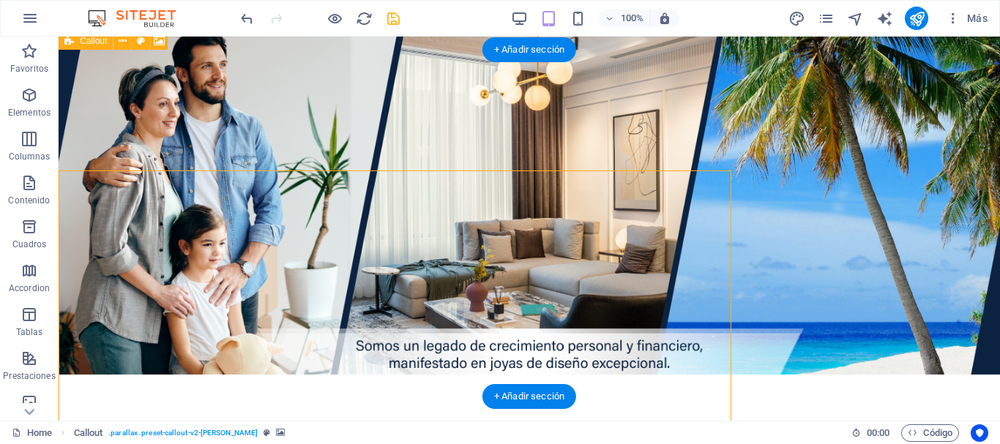
scroll to position [723, 0]
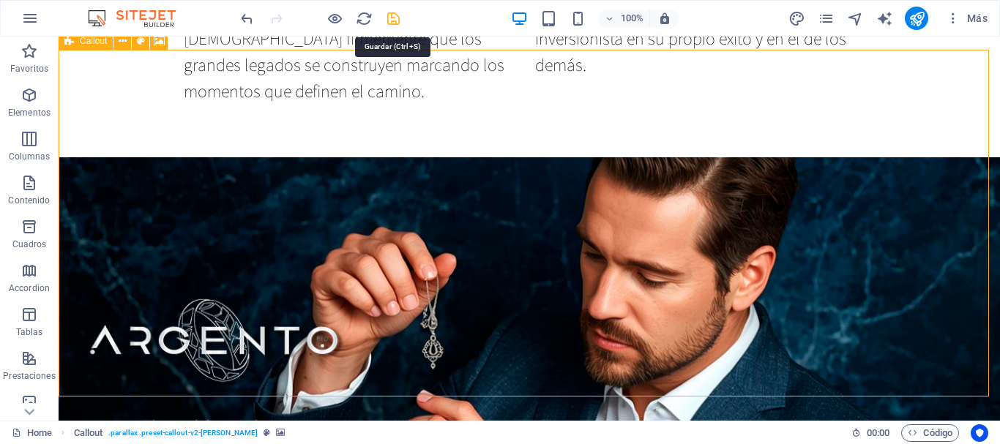
click at [398, 20] on icon "save" at bounding box center [393, 18] width 17 height 17
checkbox input "false"
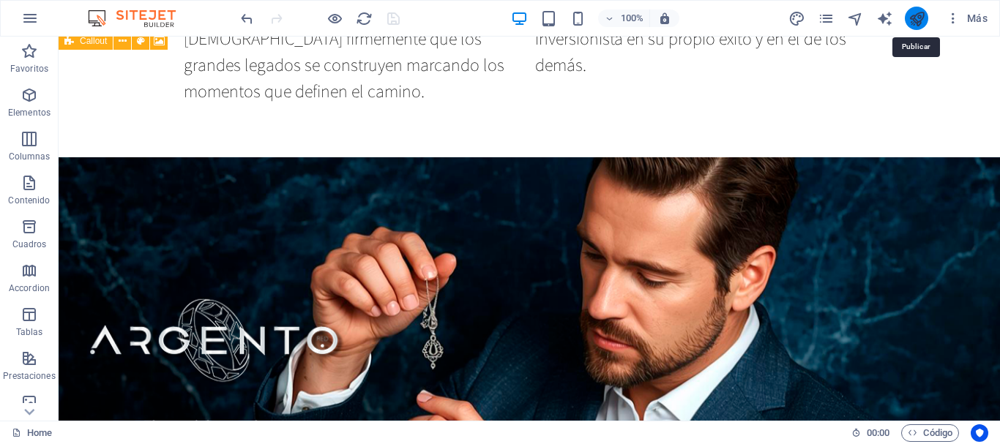
click at [914, 21] on icon "publish" at bounding box center [916, 18] width 17 height 17
